Goal: Task Accomplishment & Management: Complete application form

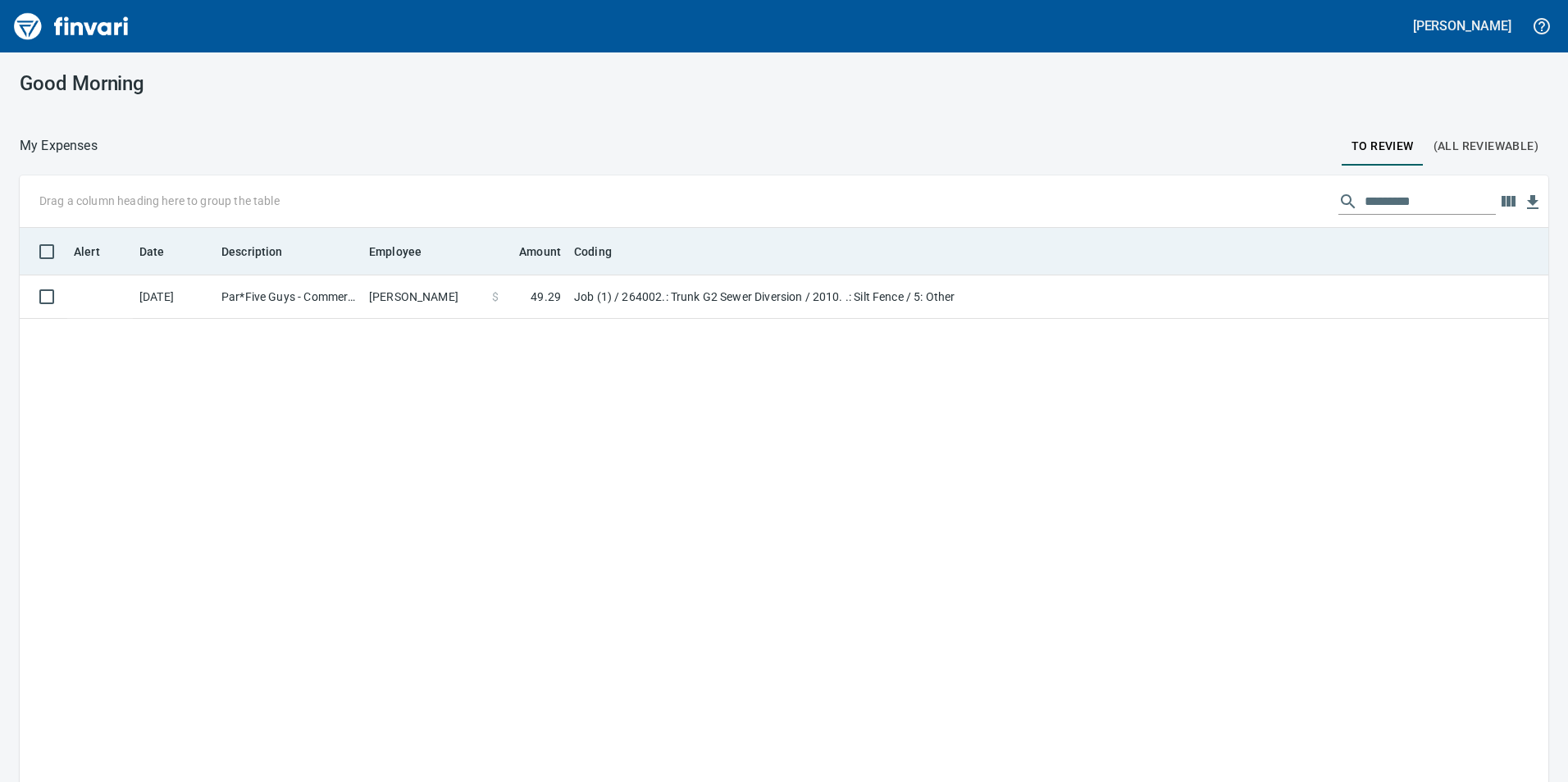
scroll to position [2, 2]
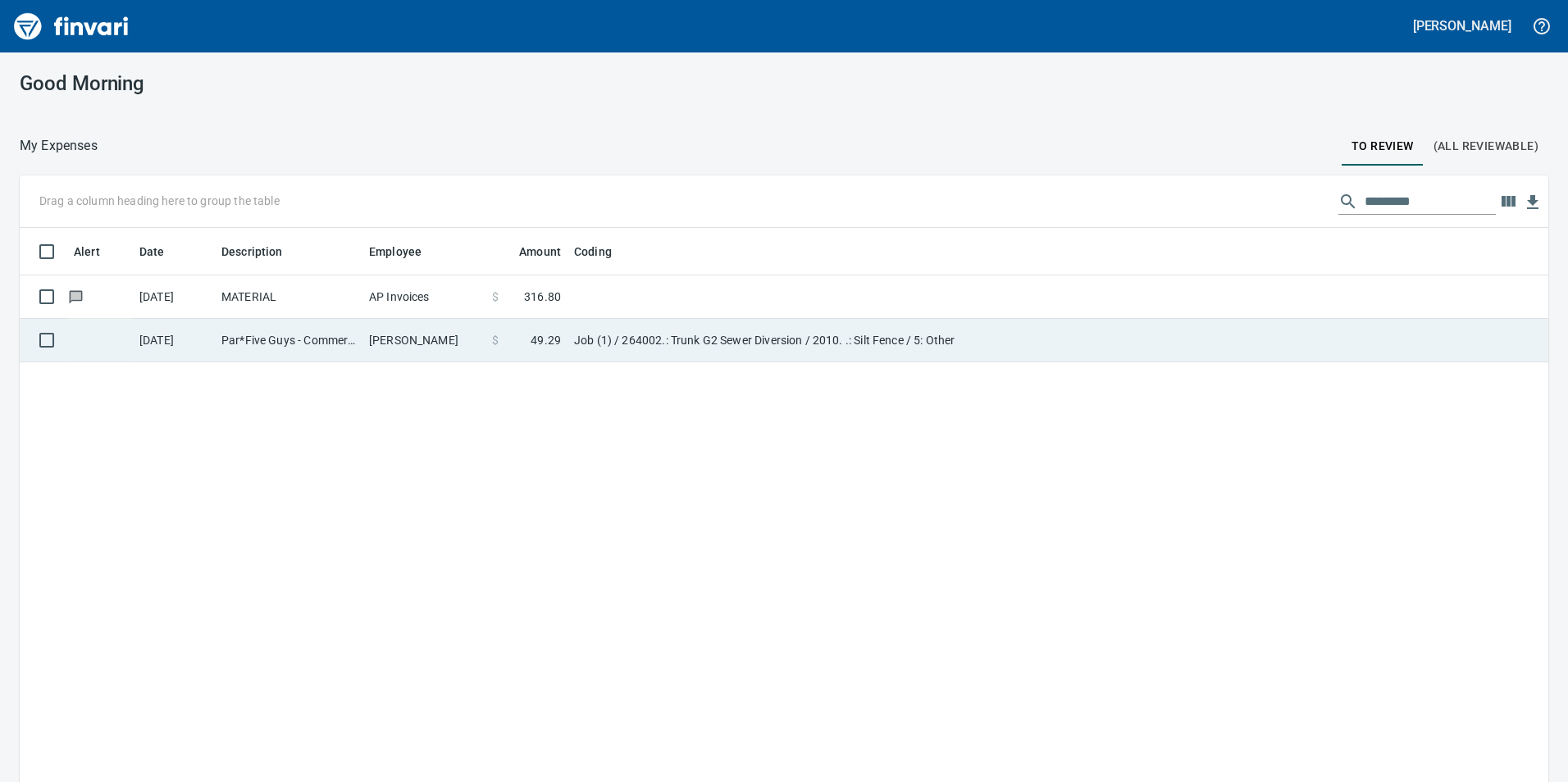
click at [533, 358] on td "$ 49.29" at bounding box center [526, 340] width 82 height 44
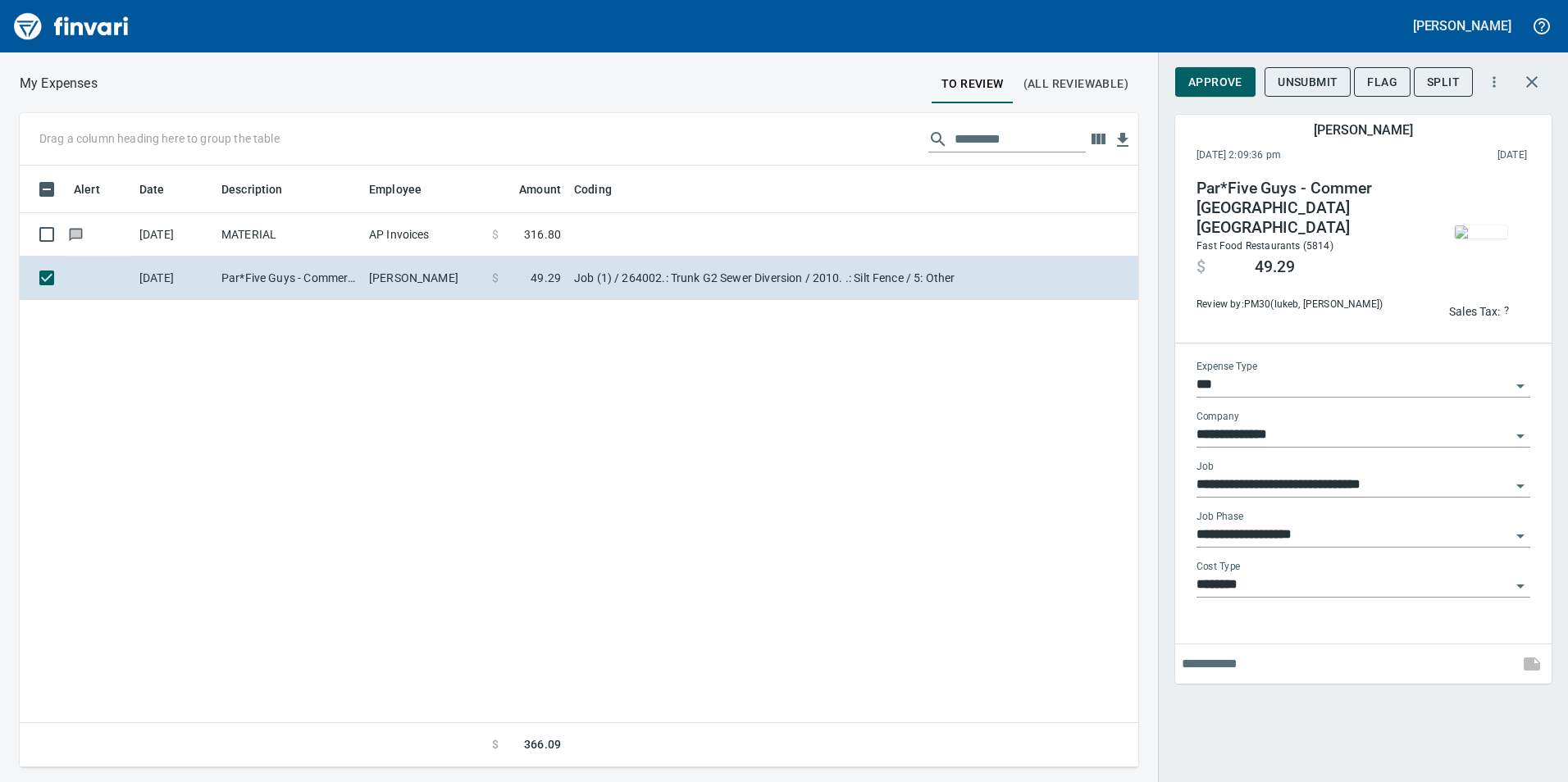
scroll to position [589, 1106]
click at [1486, 225] on img "button" at bounding box center [1481, 231] width 52 height 13
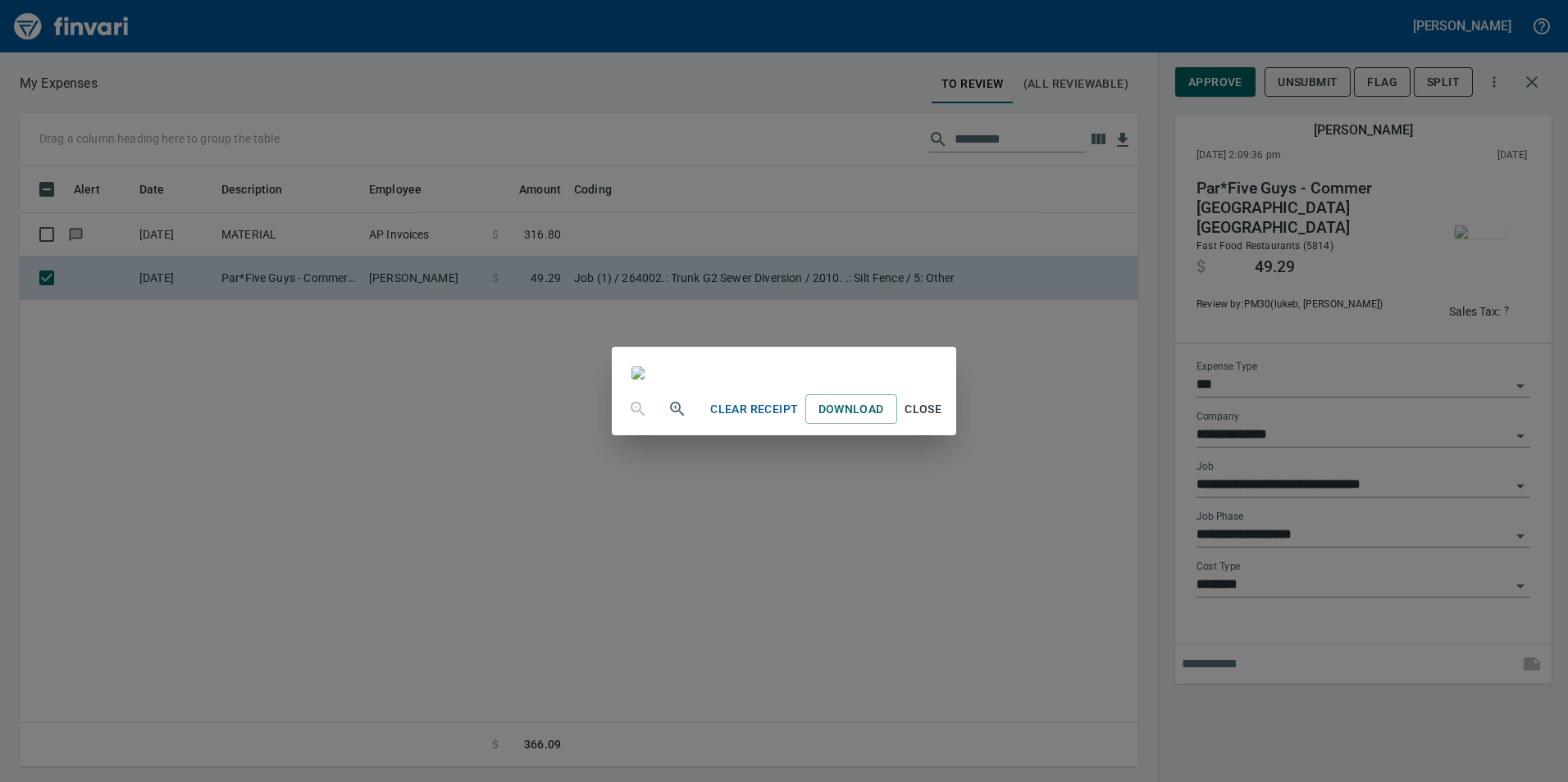
scroll to position [182, 0]
click at [943, 420] on span "Close" at bounding box center [923, 408] width 39 height 20
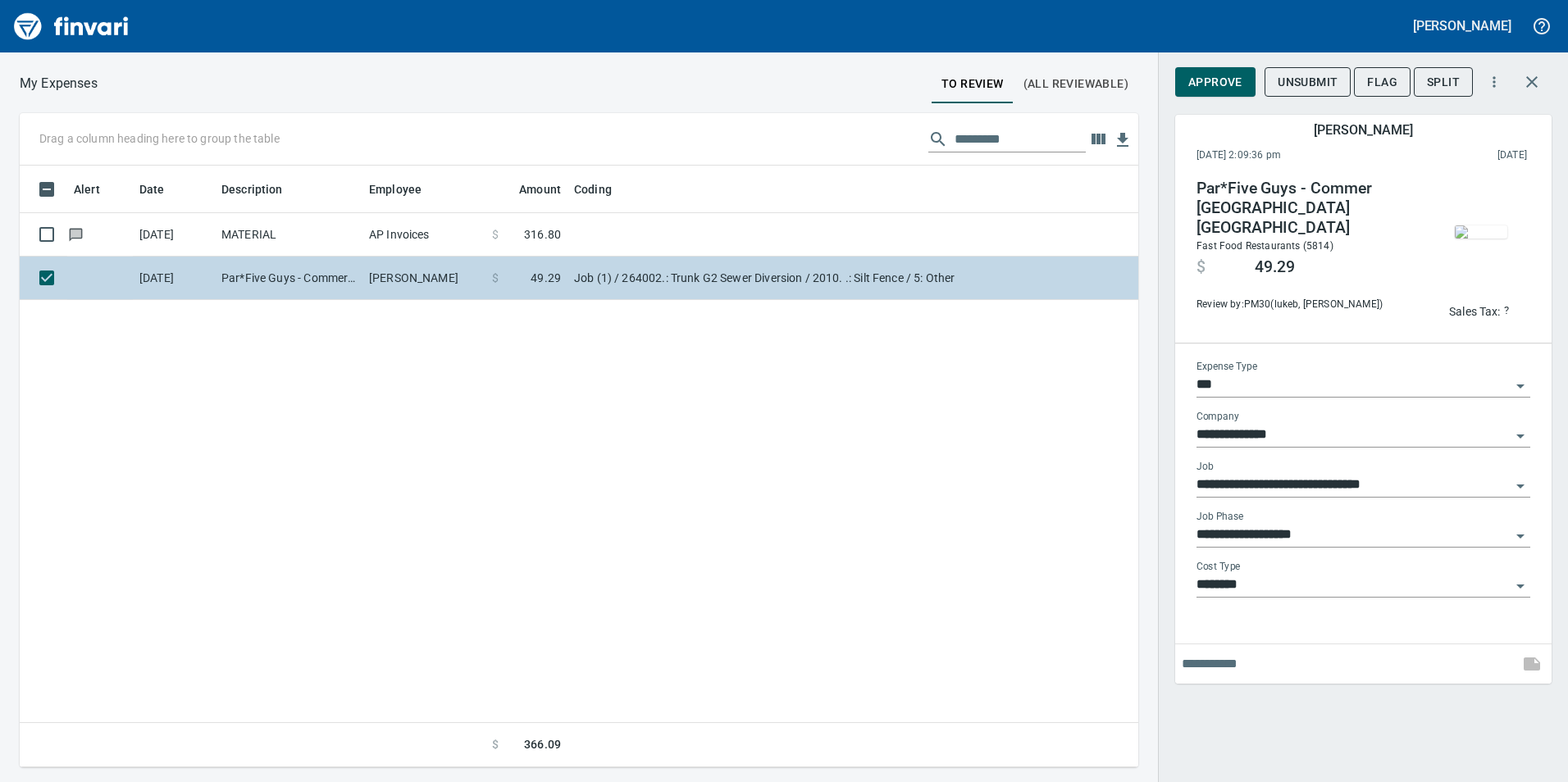
click at [341, 286] on td "Par*Five Guys - Commer Vancouver WA" at bounding box center [288, 278] width 148 height 44
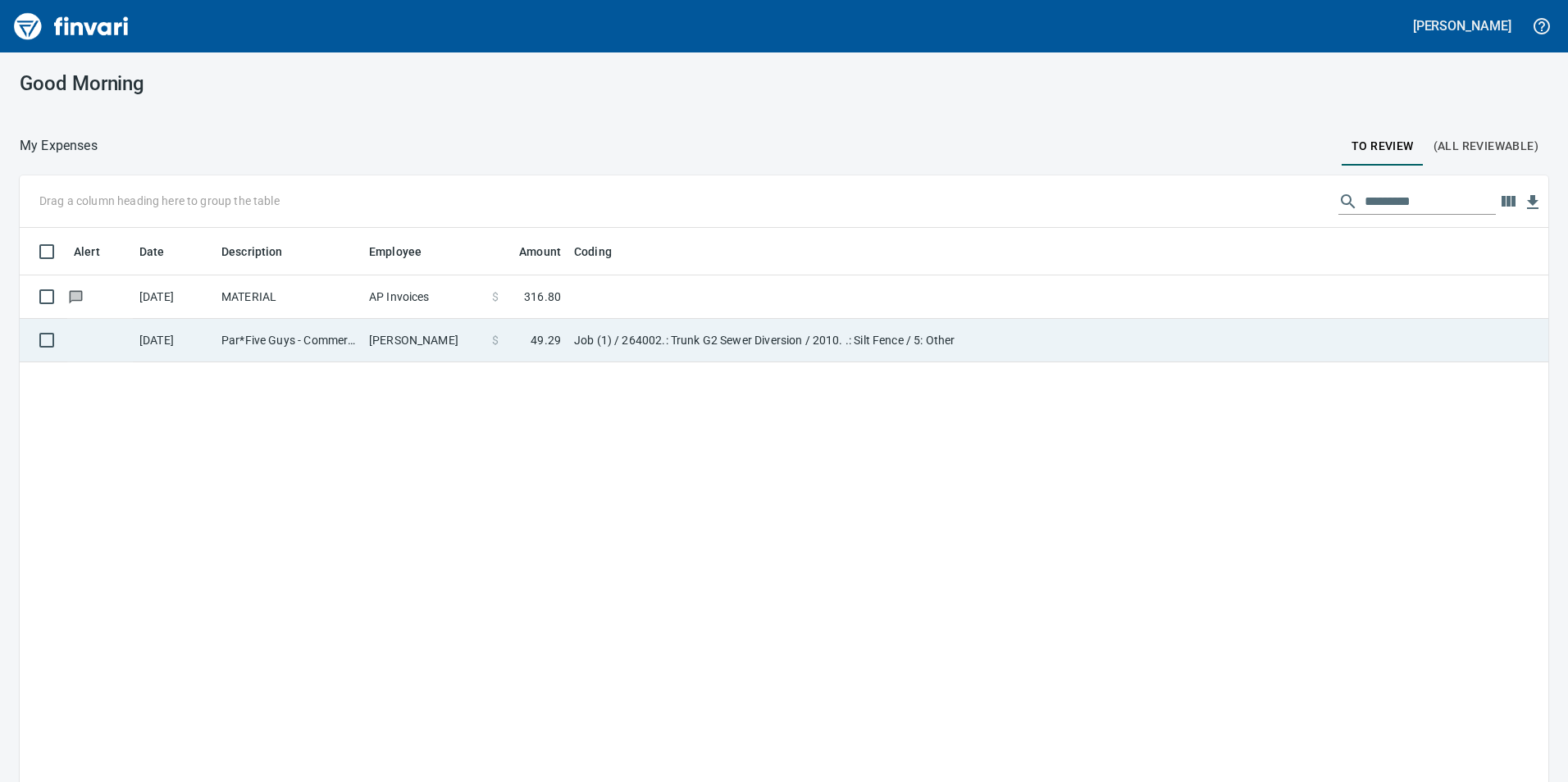
scroll to position [2, 2]
click at [341, 286] on td "MATERIAL" at bounding box center [288, 298] width 148 height 44
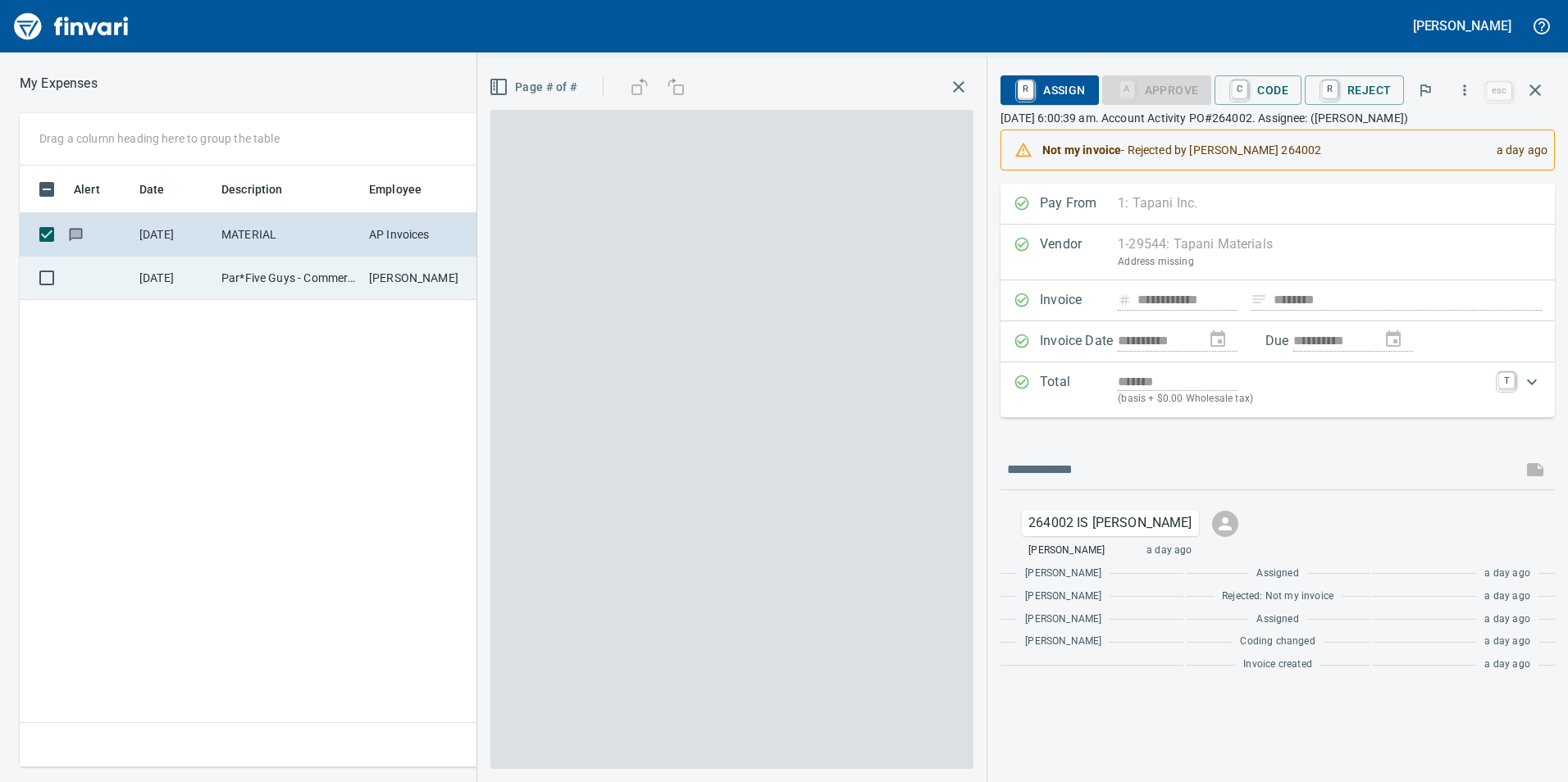
scroll to position [589, 1106]
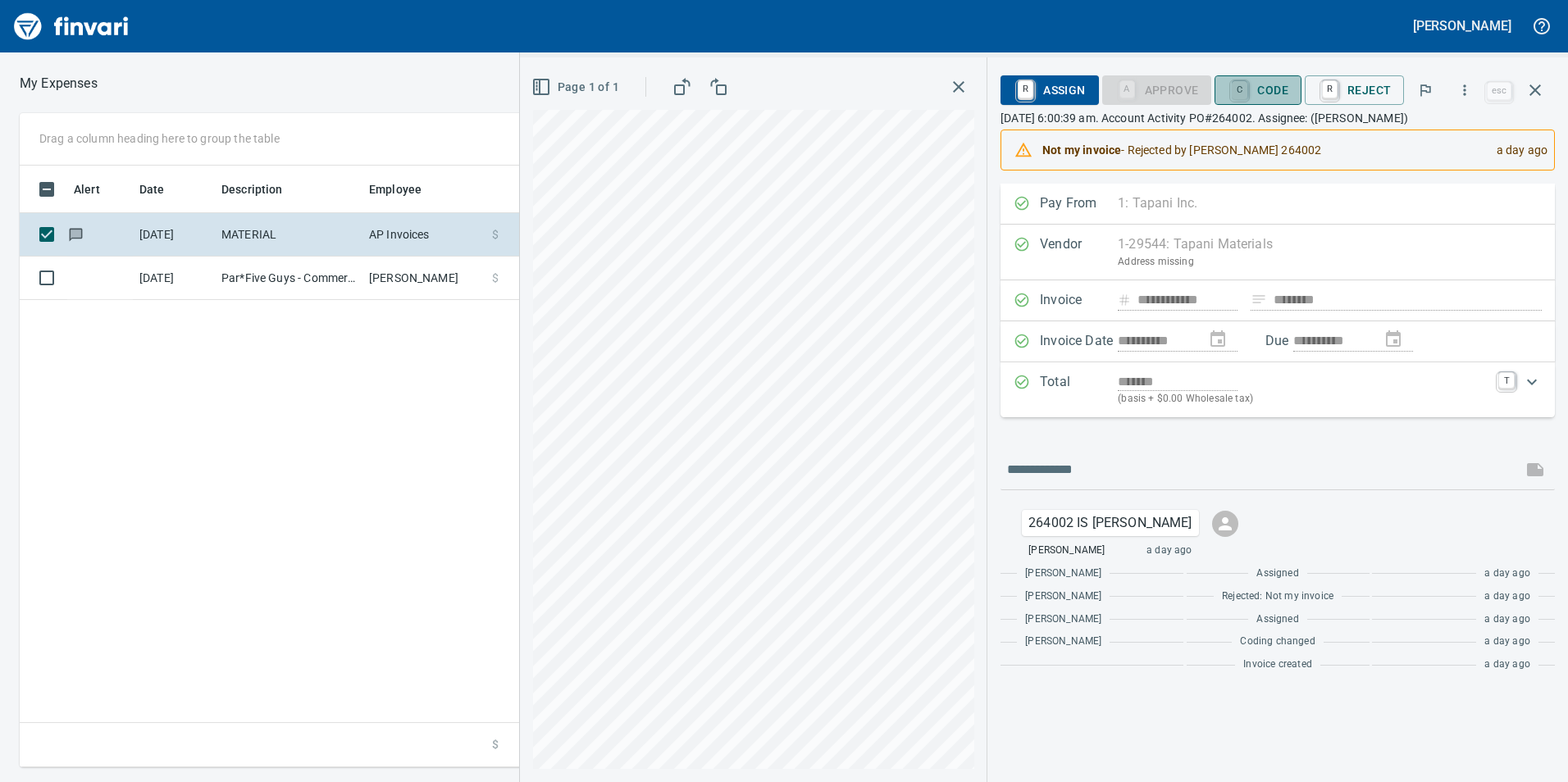
click at [1248, 91] on link "C" at bounding box center [1240, 90] width 16 height 18
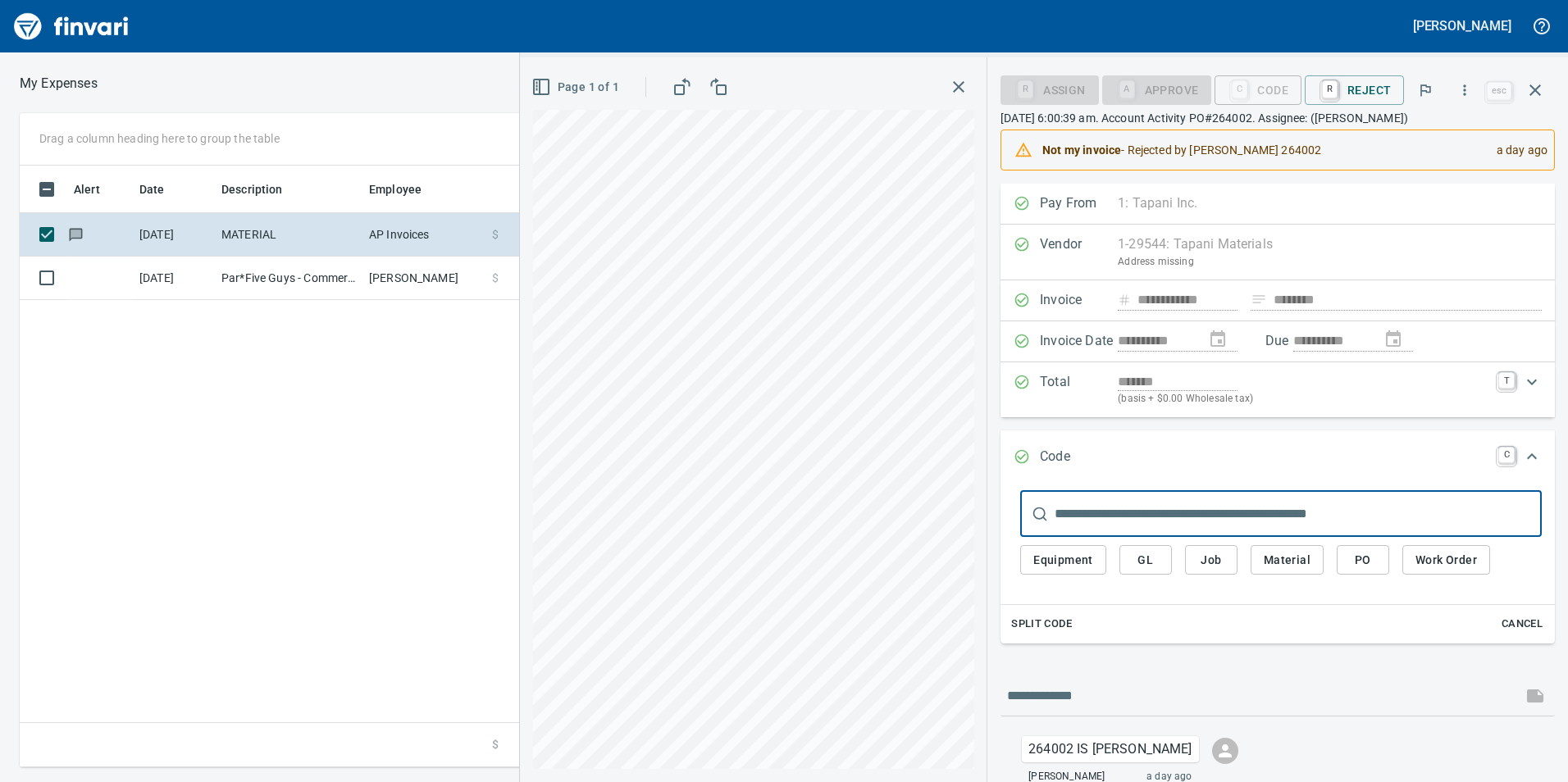
click at [1214, 560] on span "Job" at bounding box center [1211, 559] width 26 height 20
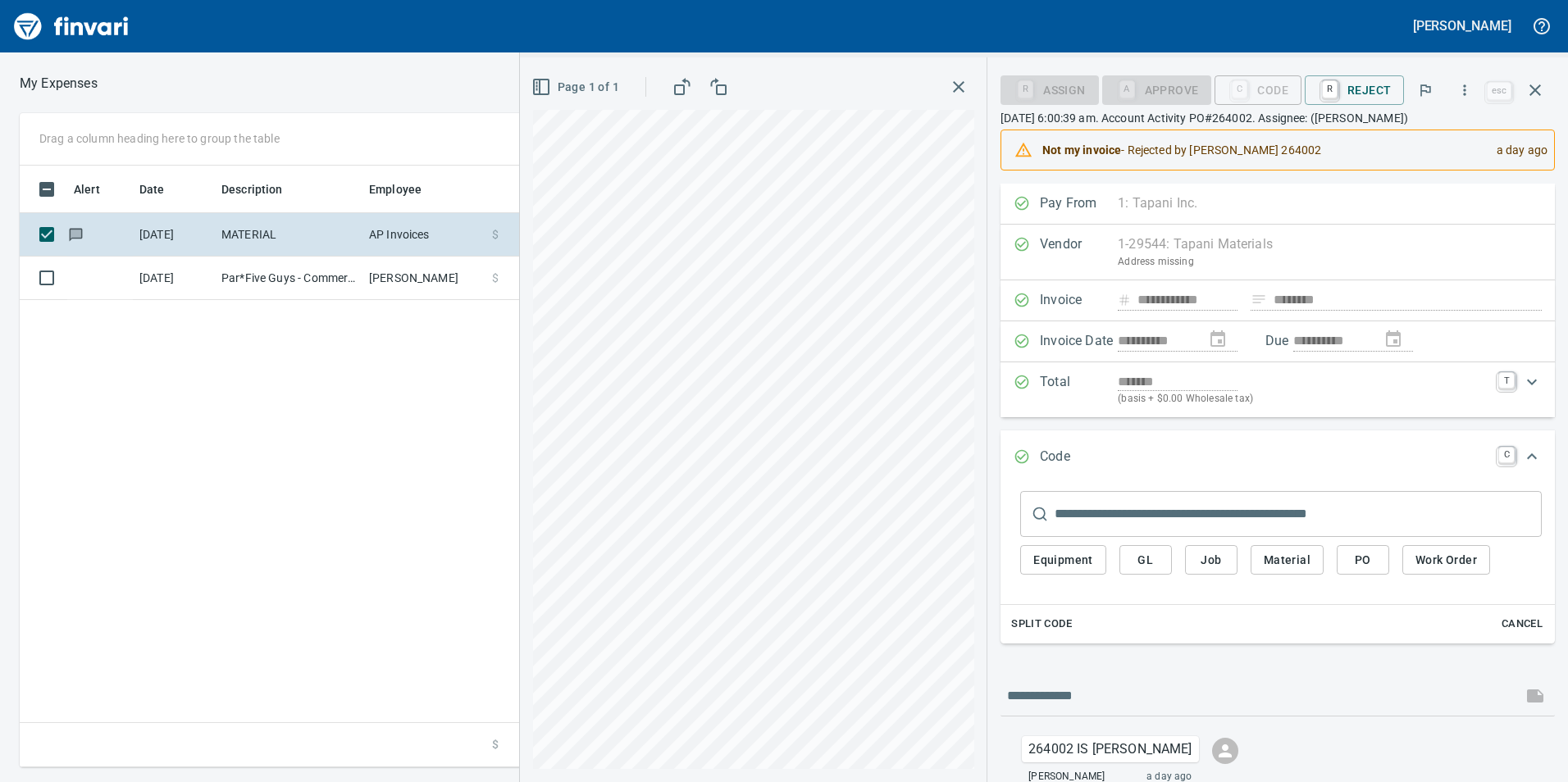
click at [1218, 563] on span "Job" at bounding box center [1211, 559] width 26 height 20
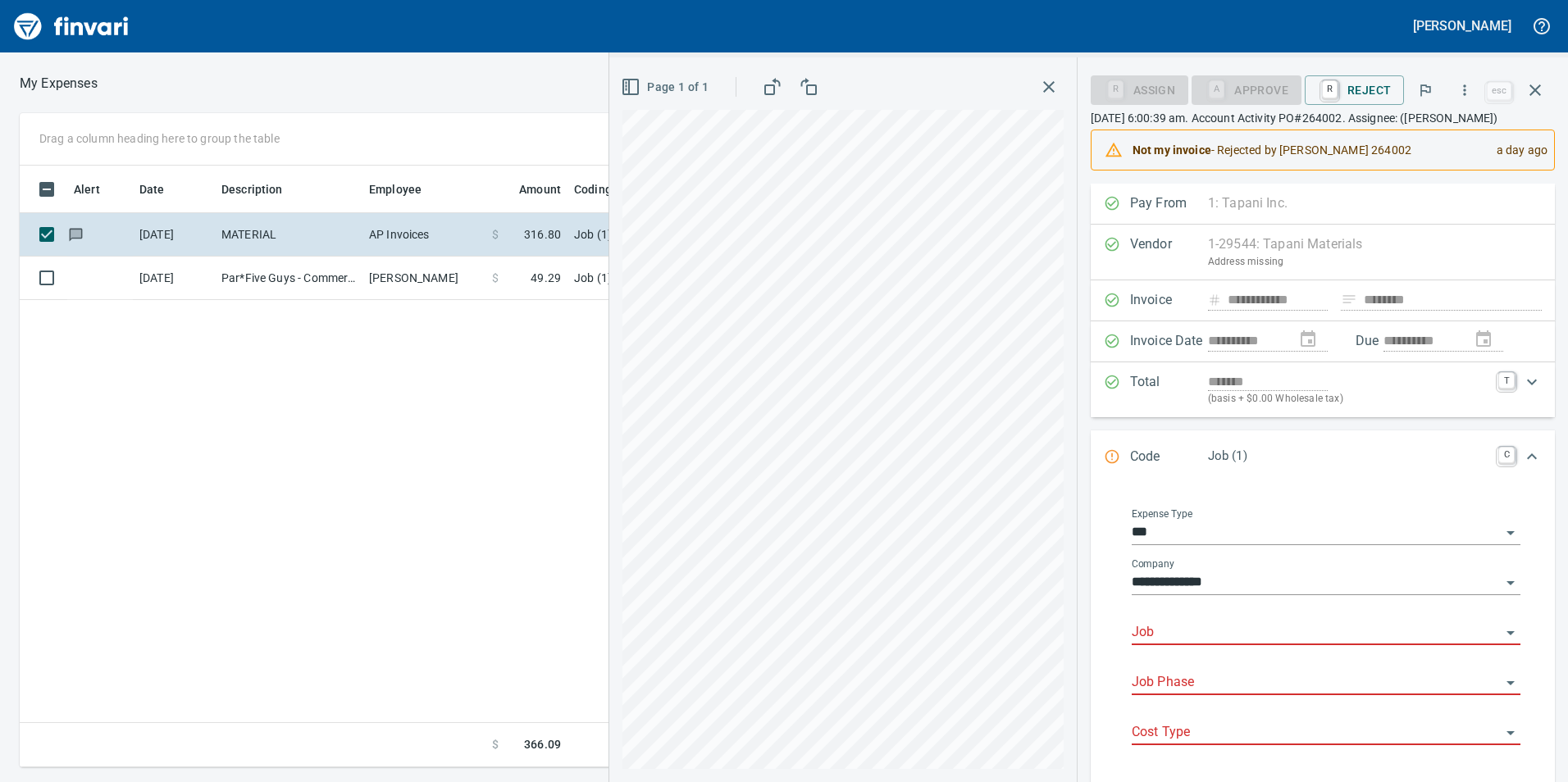
click at [1198, 628] on input "Job" at bounding box center [1316, 633] width 369 height 23
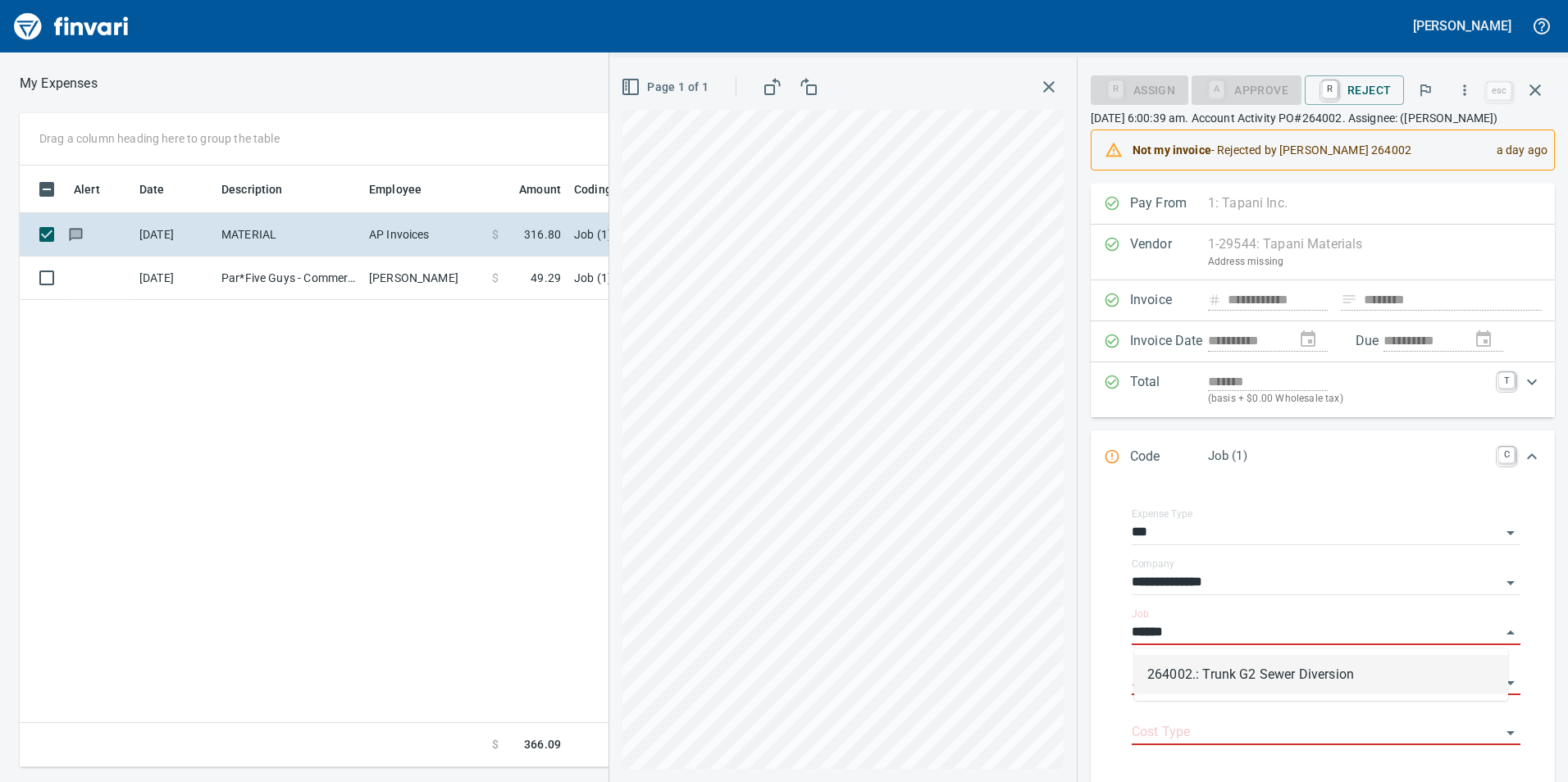
click at [1308, 683] on li "264002.: Trunk G2 Sewer Diversion" at bounding box center [1321, 674] width 374 height 39
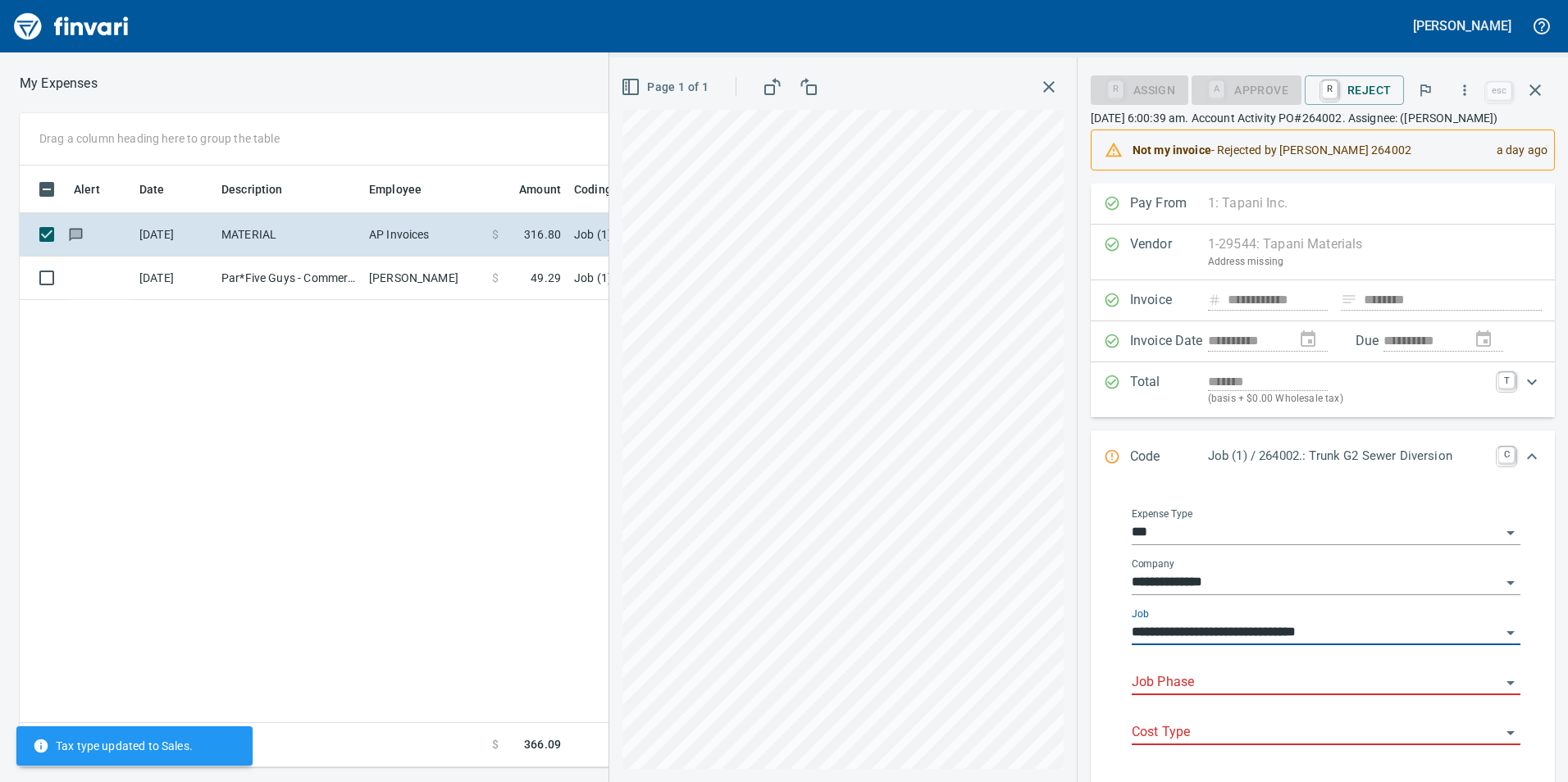
type input "**********"
click at [1307, 683] on input "Job Phase" at bounding box center [1316, 683] width 369 height 23
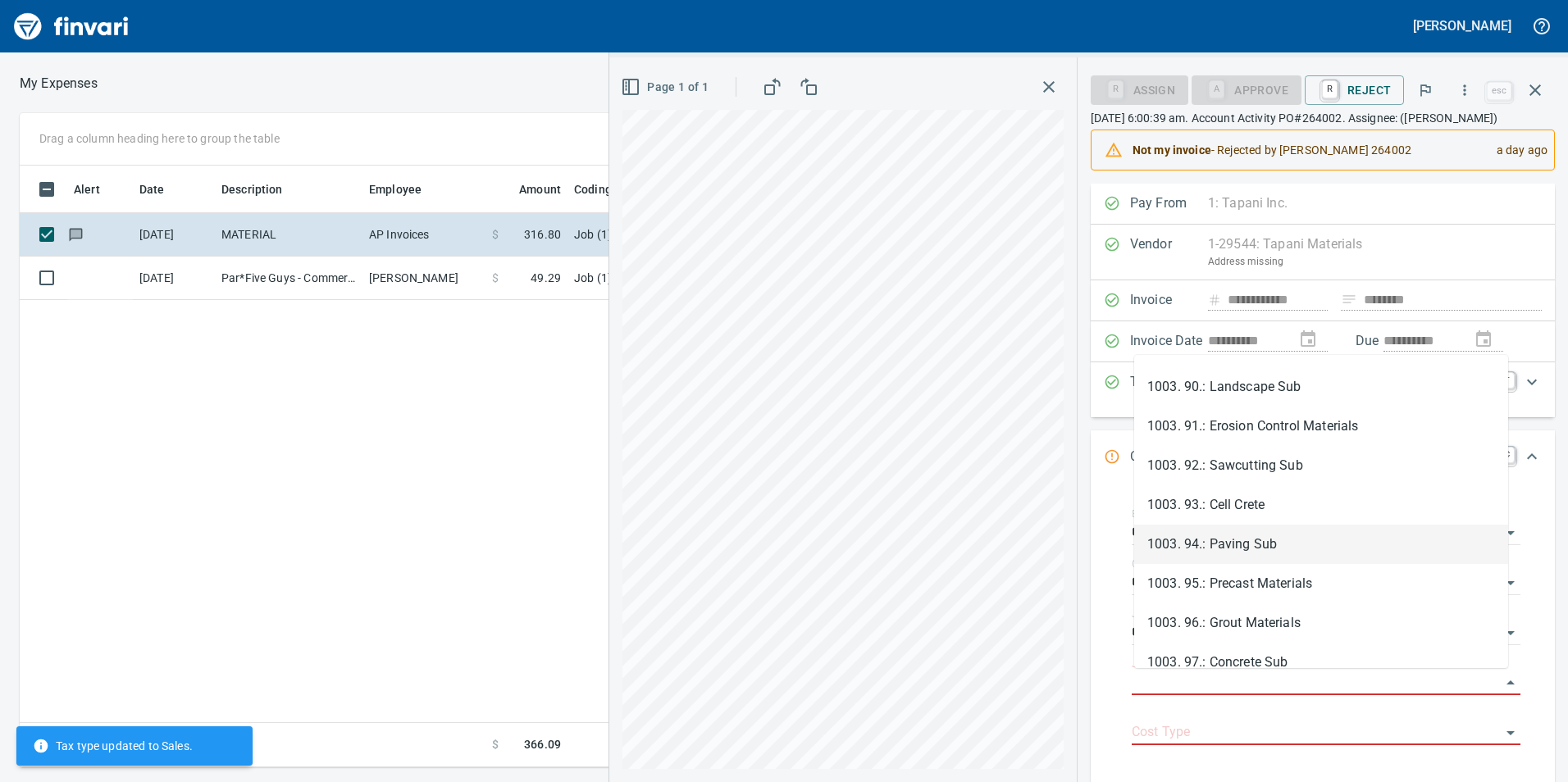
scroll to position [410, 0]
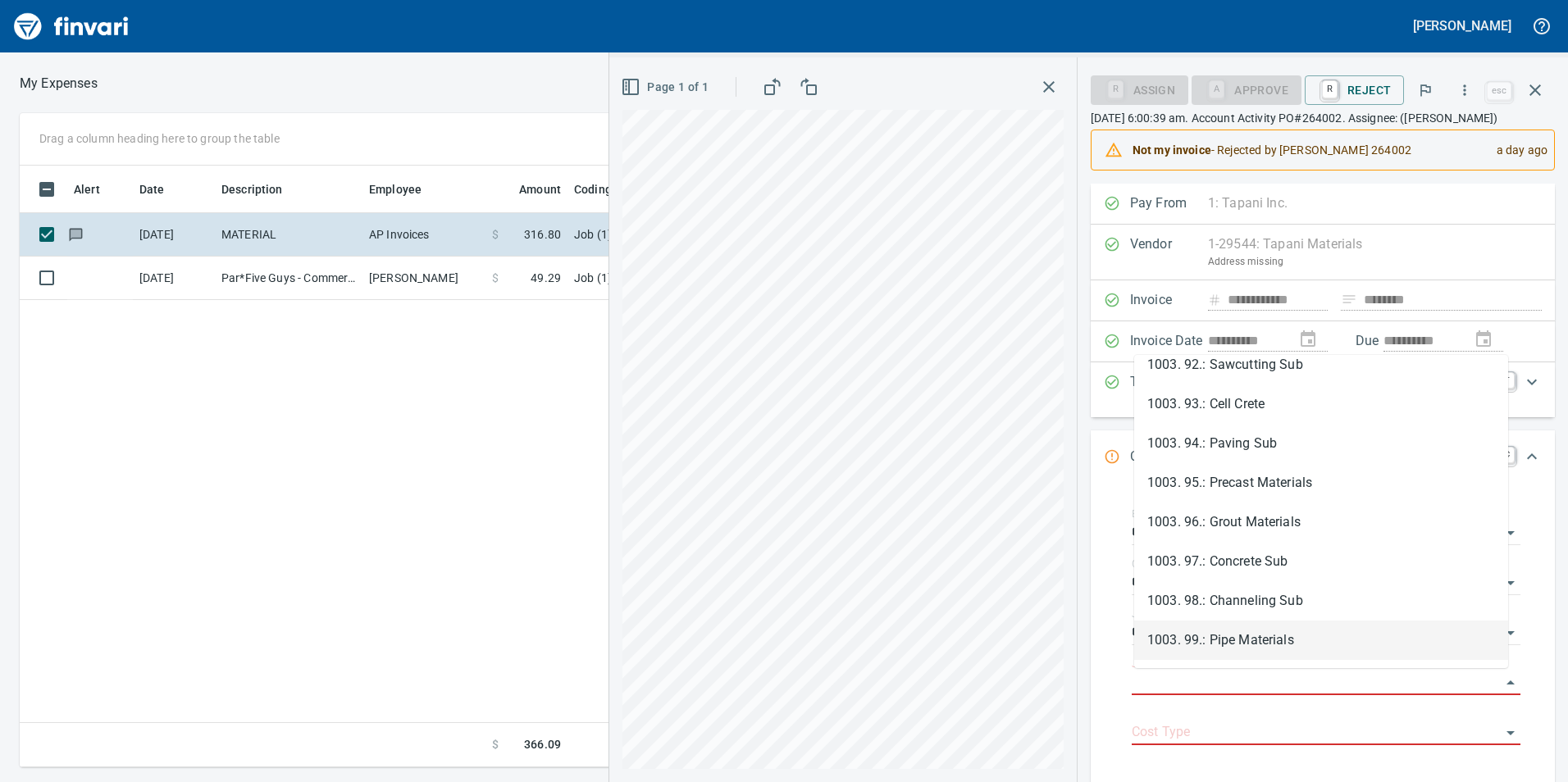
click at [1217, 630] on li "1003. 99.: Pipe Materials" at bounding box center [1321, 640] width 374 height 39
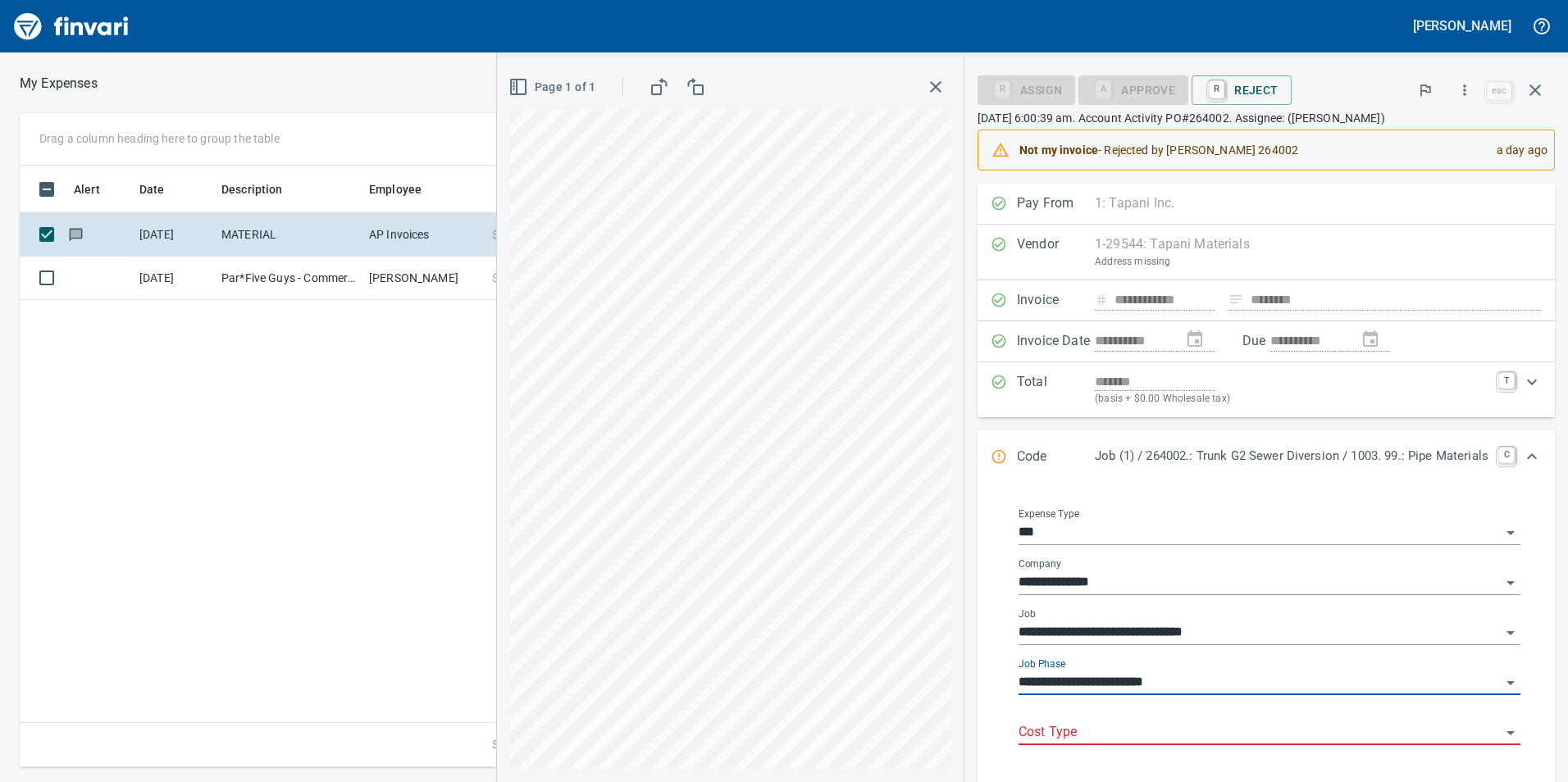
type input "**********"
click at [1188, 731] on input "Cost Type" at bounding box center [1260, 733] width 482 height 23
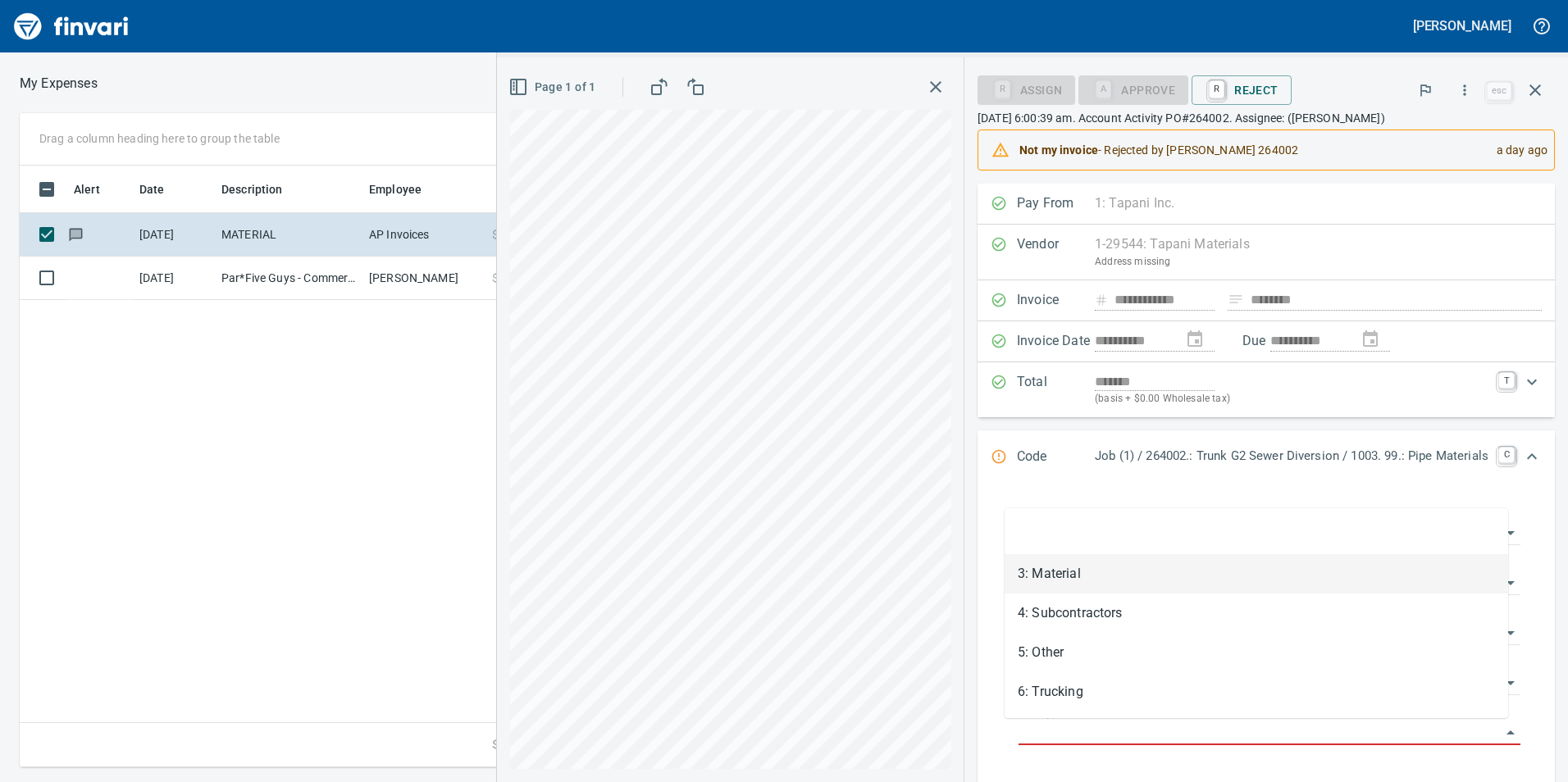
click at [1081, 583] on li "3: Material" at bounding box center [1256, 573] width 504 height 39
type input "**********"
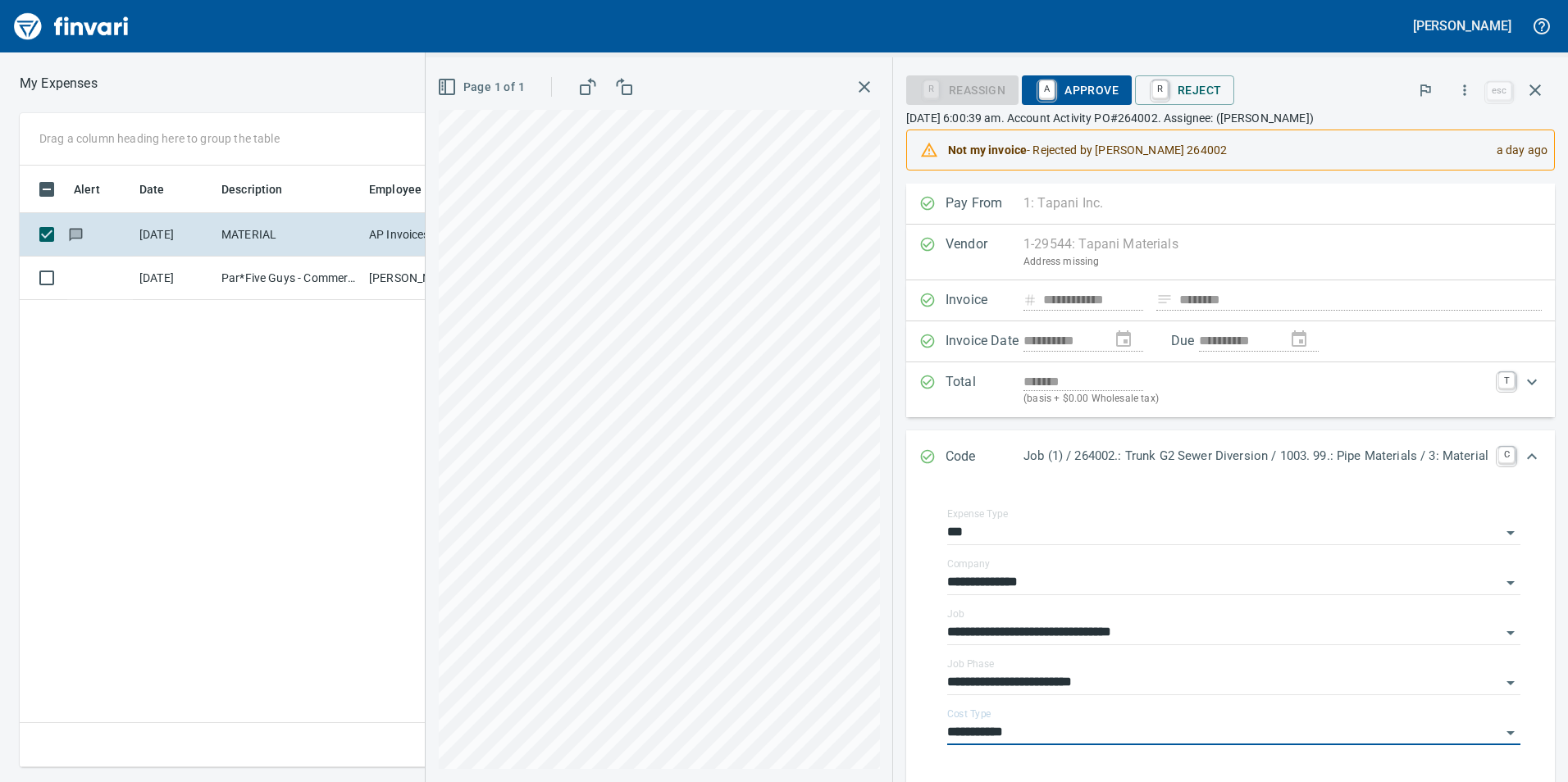
click at [1050, 103] on span "A Approve" at bounding box center [1076, 90] width 84 height 28
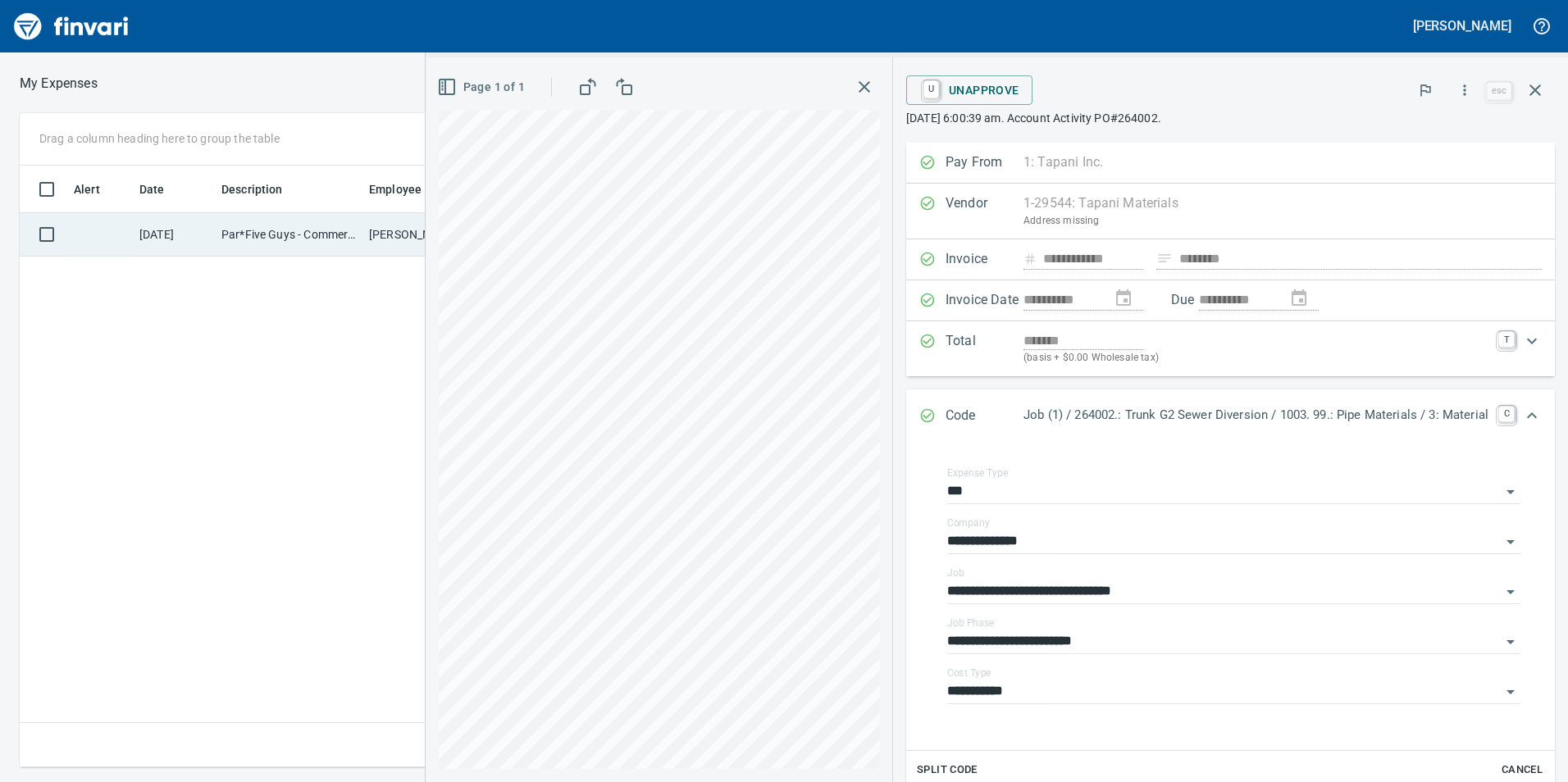
click at [346, 241] on td "Par*Five Guys - Commer Vancouver WA" at bounding box center [288, 235] width 148 height 44
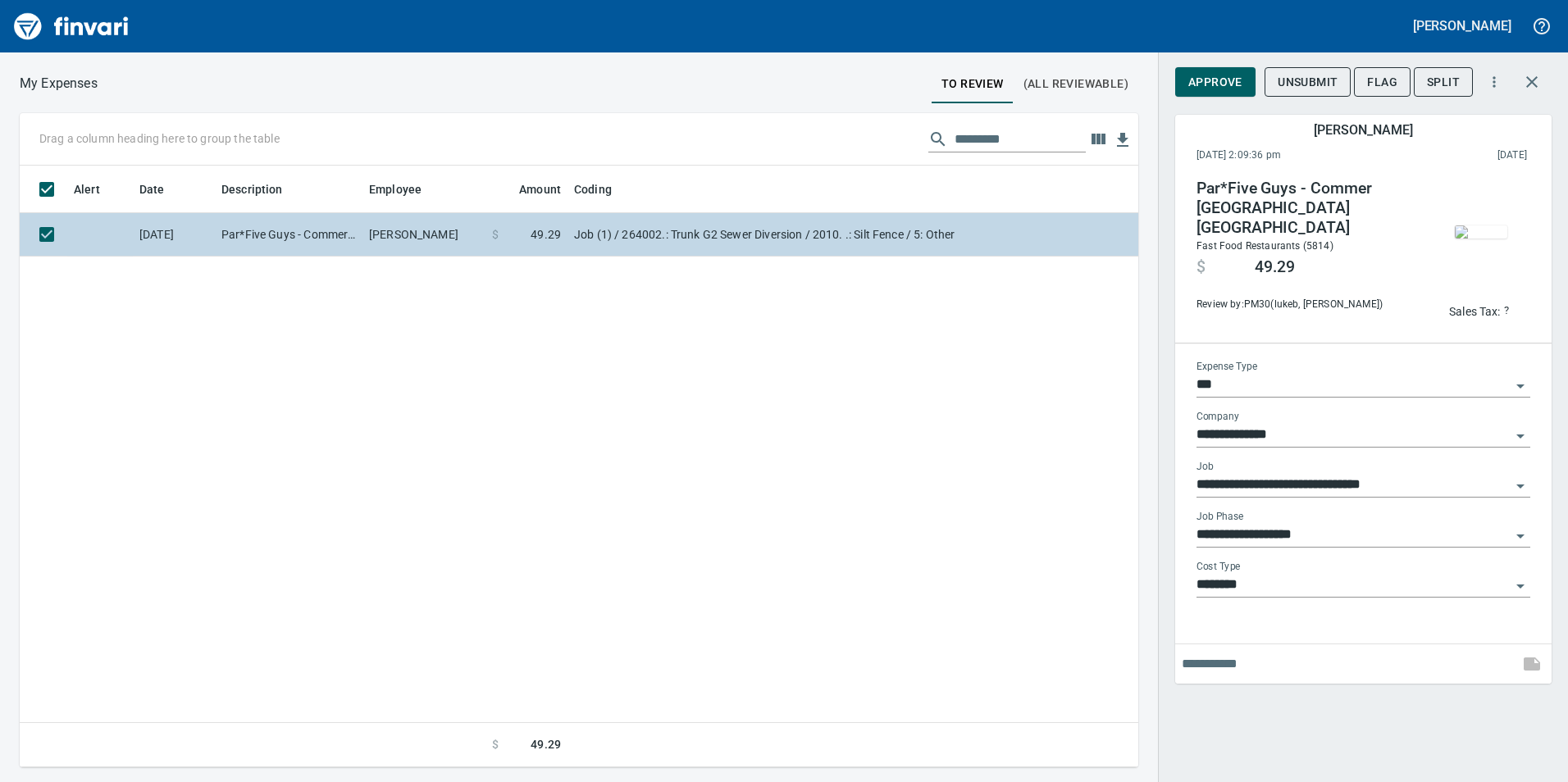
click at [378, 239] on td "James Maddux" at bounding box center [423, 235] width 123 height 44
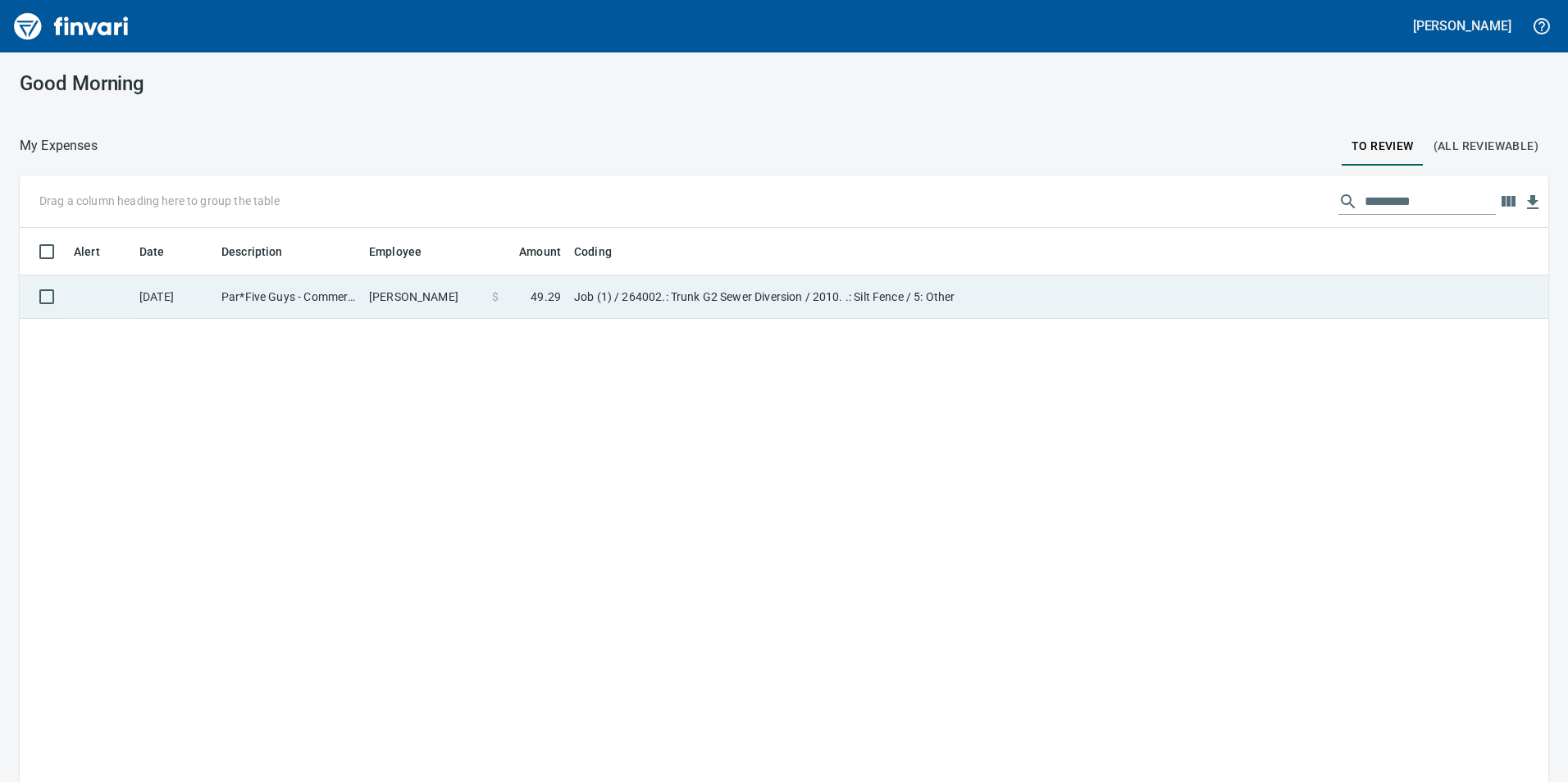
scroll to position [2, 2]
click at [378, 239] on th "Employee" at bounding box center [423, 251] width 123 height 47
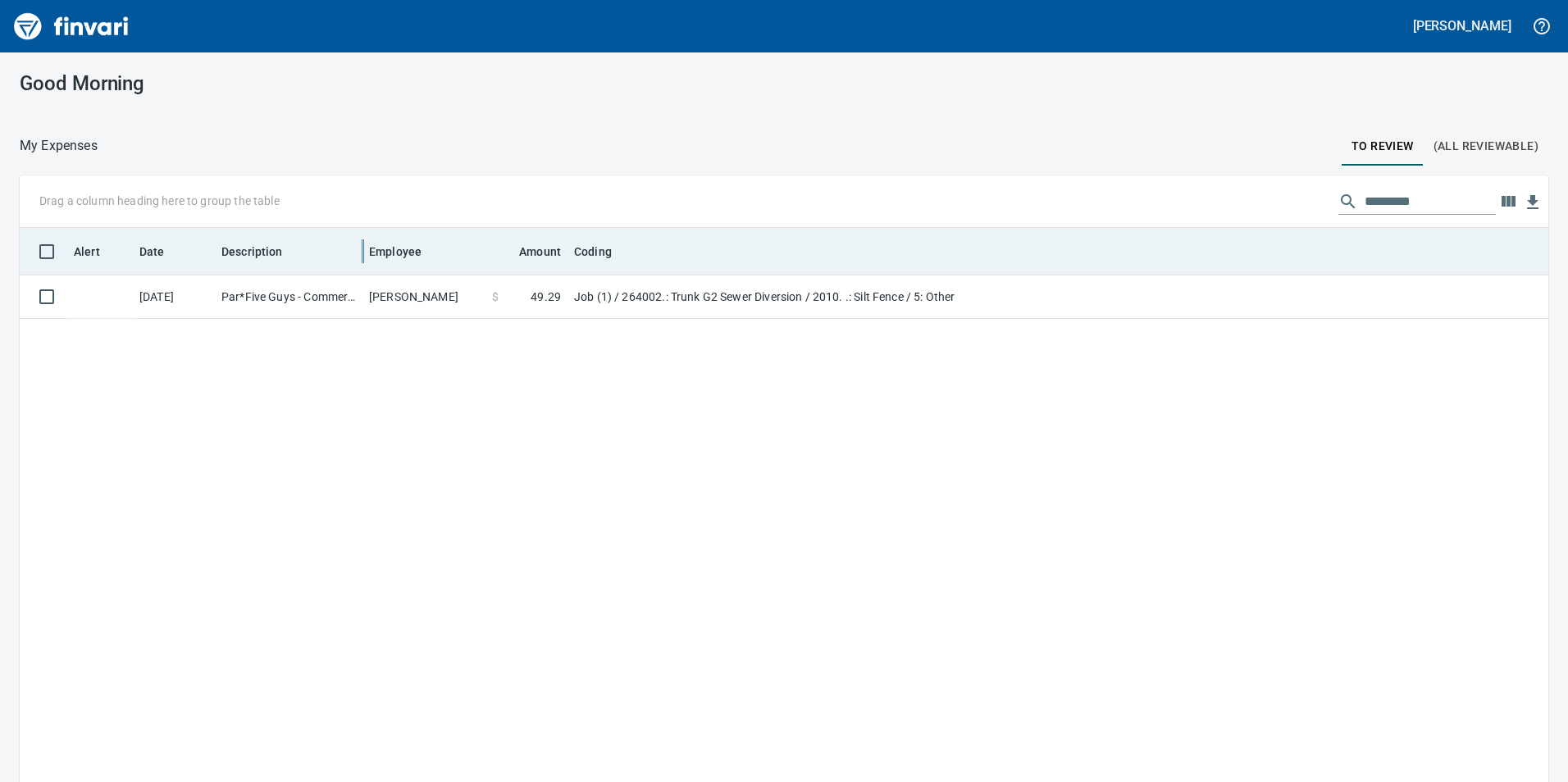
click at [366, 266] on div at bounding box center [362, 251] width 13 height 47
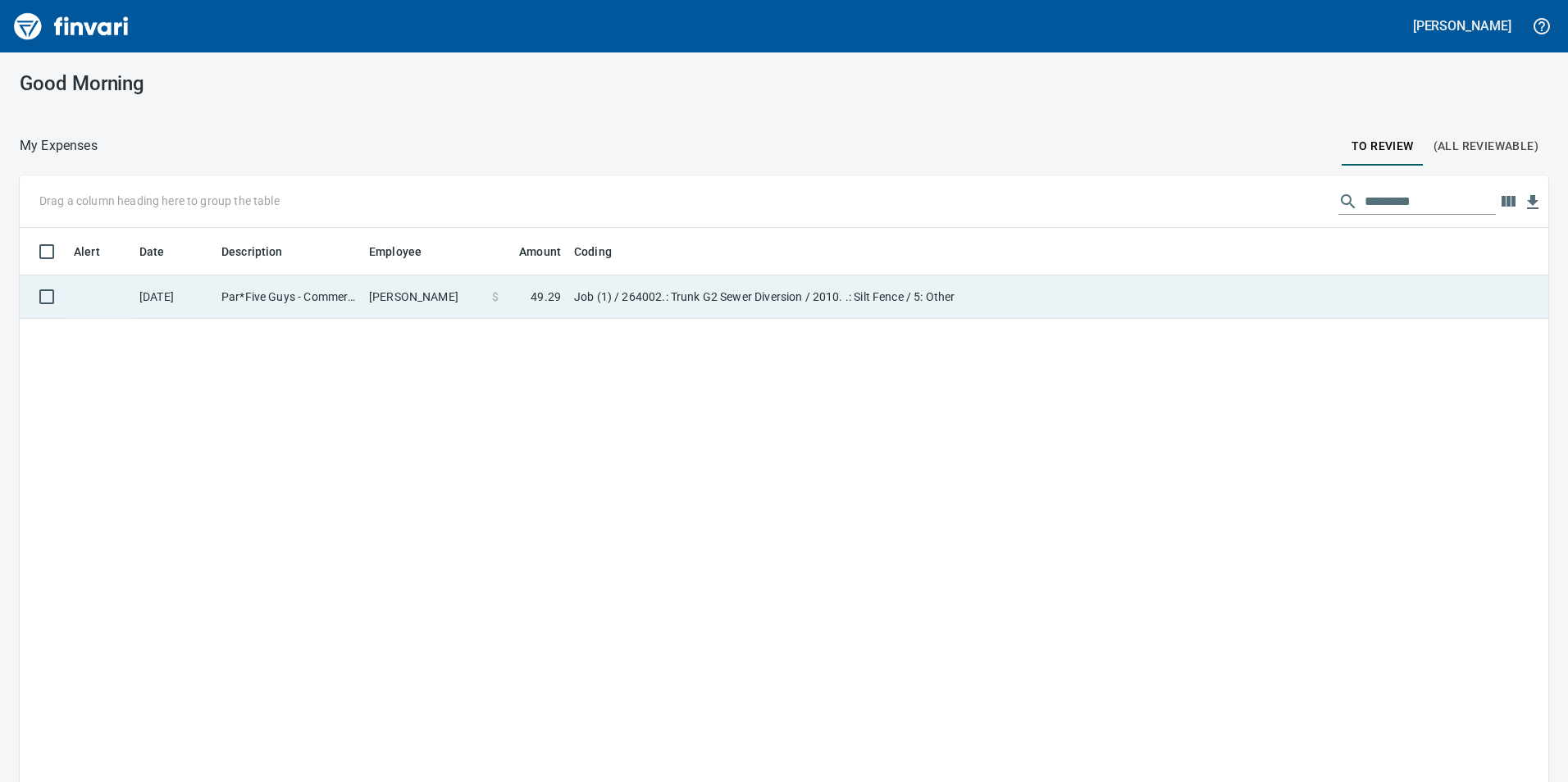
click at [356, 290] on td "Par*Five Guys - Commer Vancouver WA" at bounding box center [288, 298] width 148 height 44
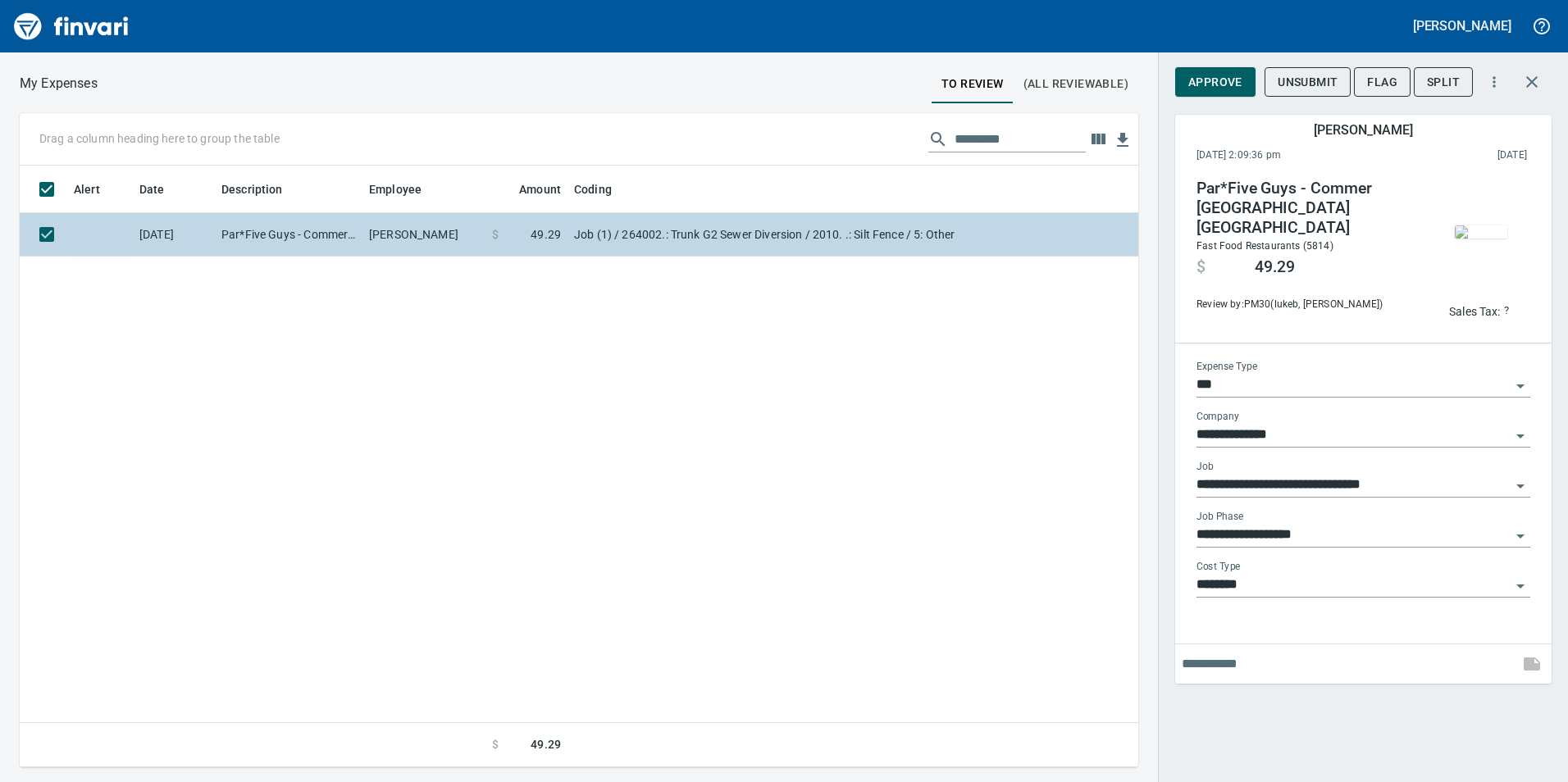
scroll to position [589, 1106]
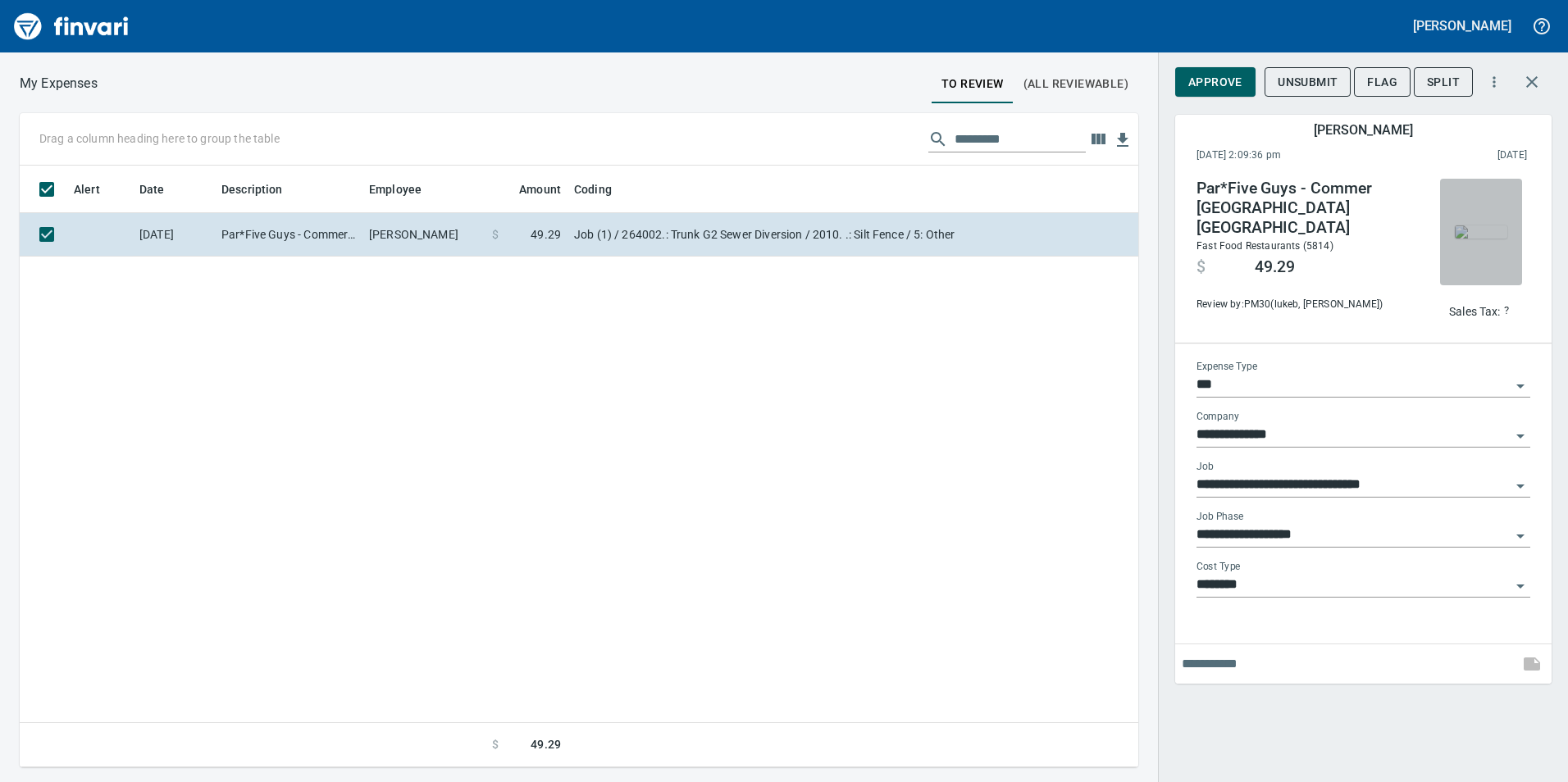
click at [1482, 232] on img "button" at bounding box center [1481, 231] width 52 height 13
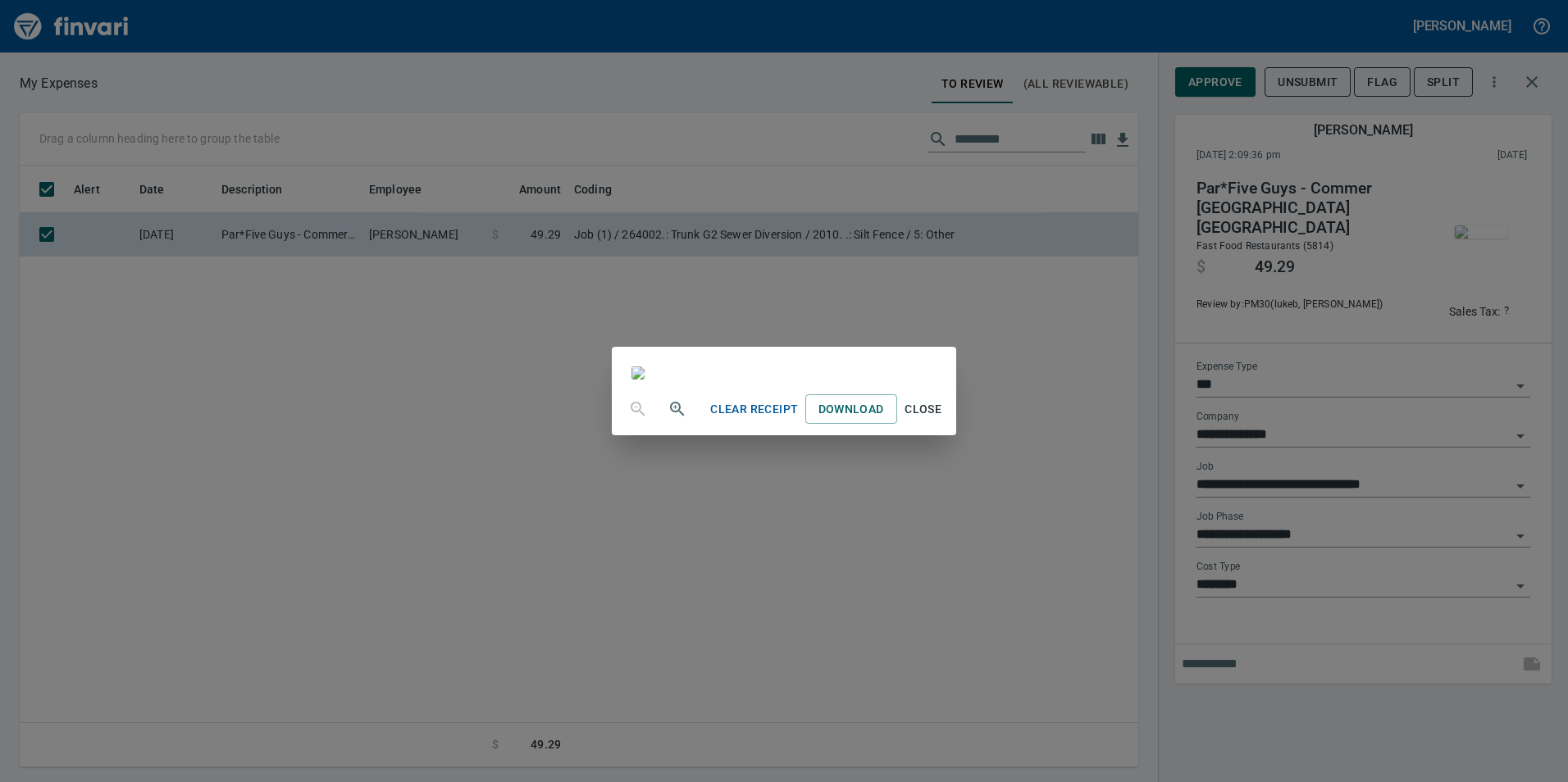
click at [943, 420] on span "Close" at bounding box center [923, 408] width 39 height 20
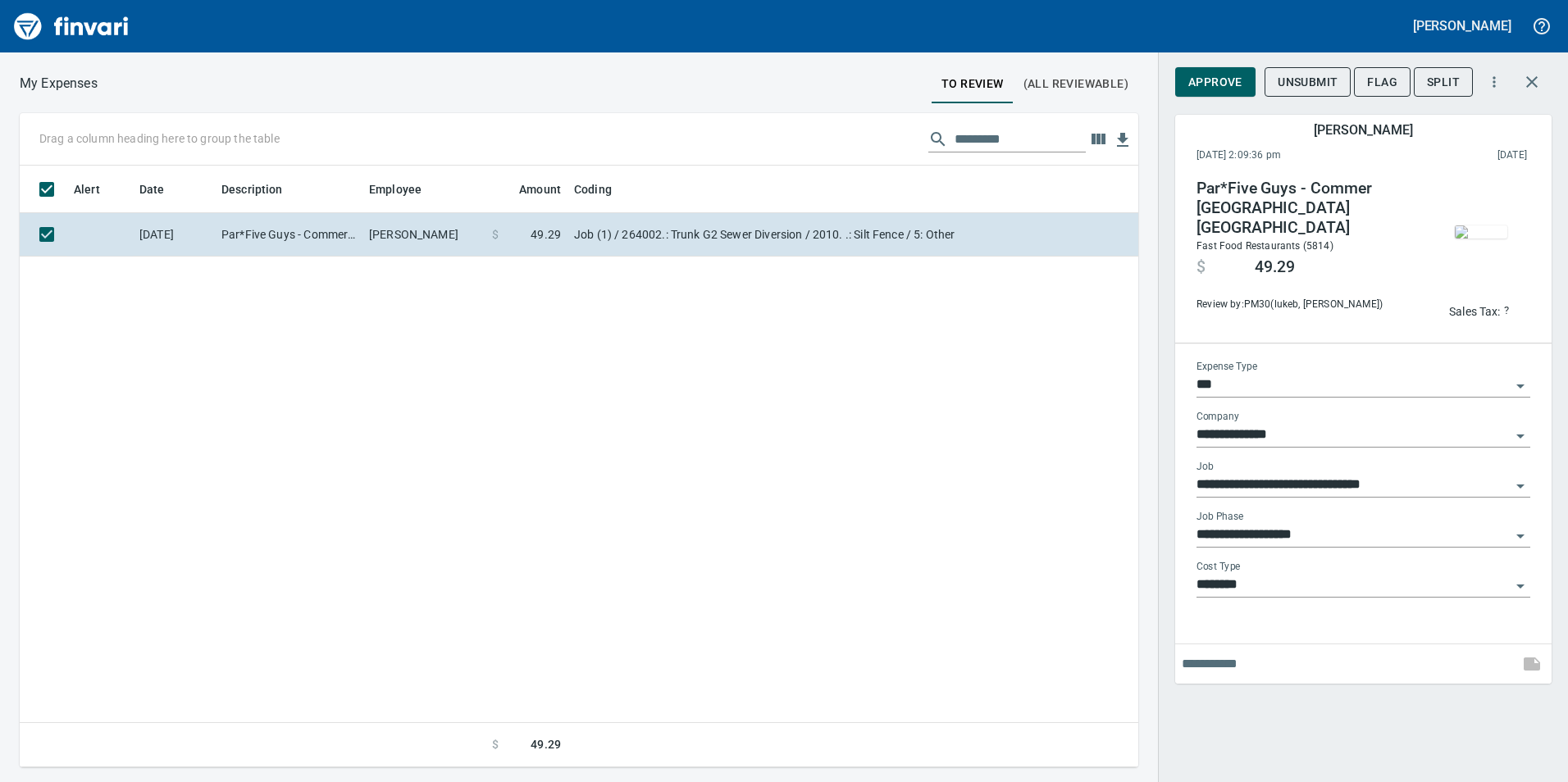
click at [1302, 536] on input "**********" at bounding box center [1353, 535] width 314 height 23
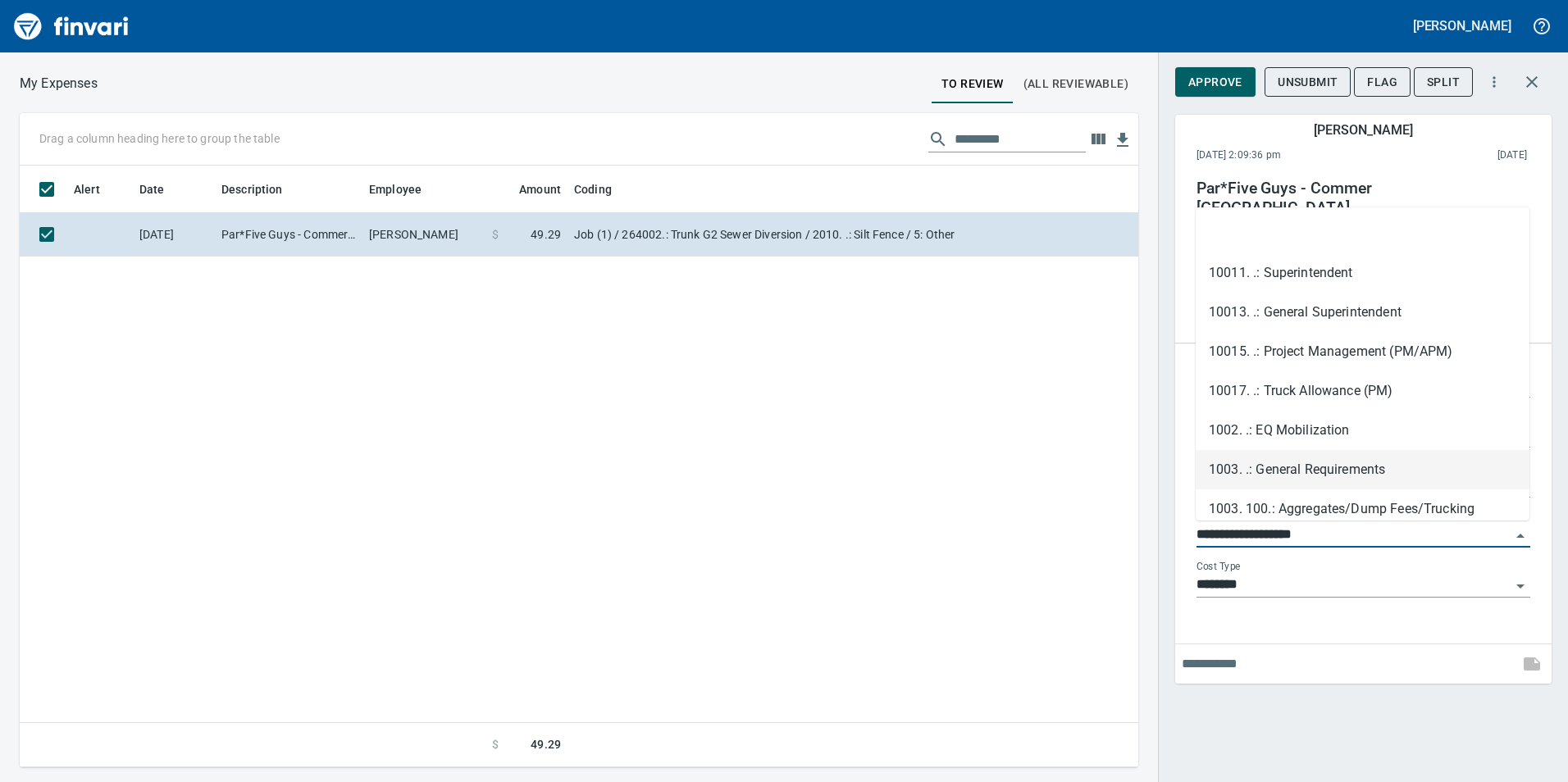
click at [1330, 471] on li "1003. .: General Requirements" at bounding box center [1362, 470] width 334 height 39
type input "**********"
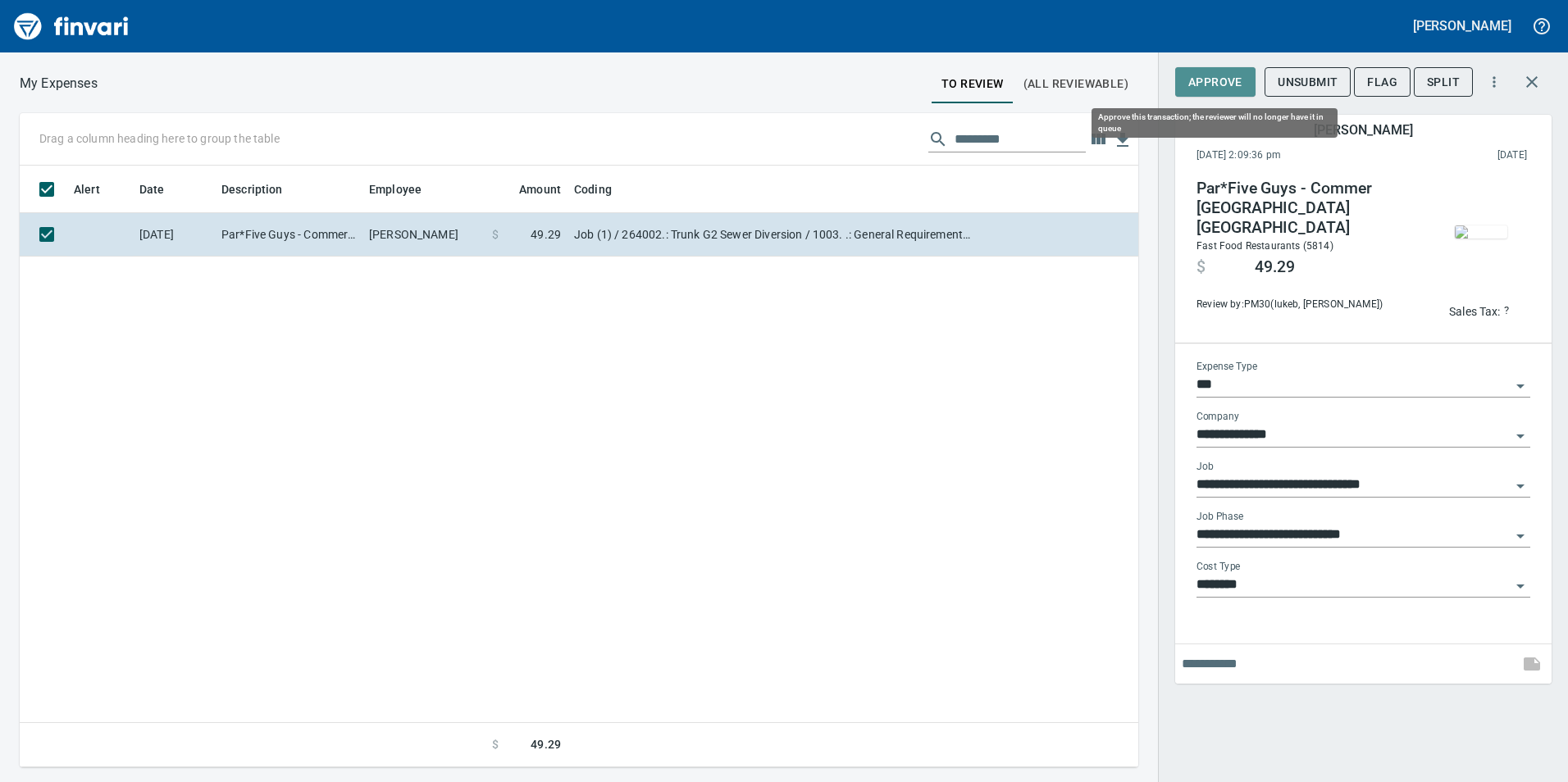
click at [1191, 75] on span "Approve" at bounding box center [1215, 82] width 54 height 20
